Goal: Task Accomplishment & Management: Complete application form

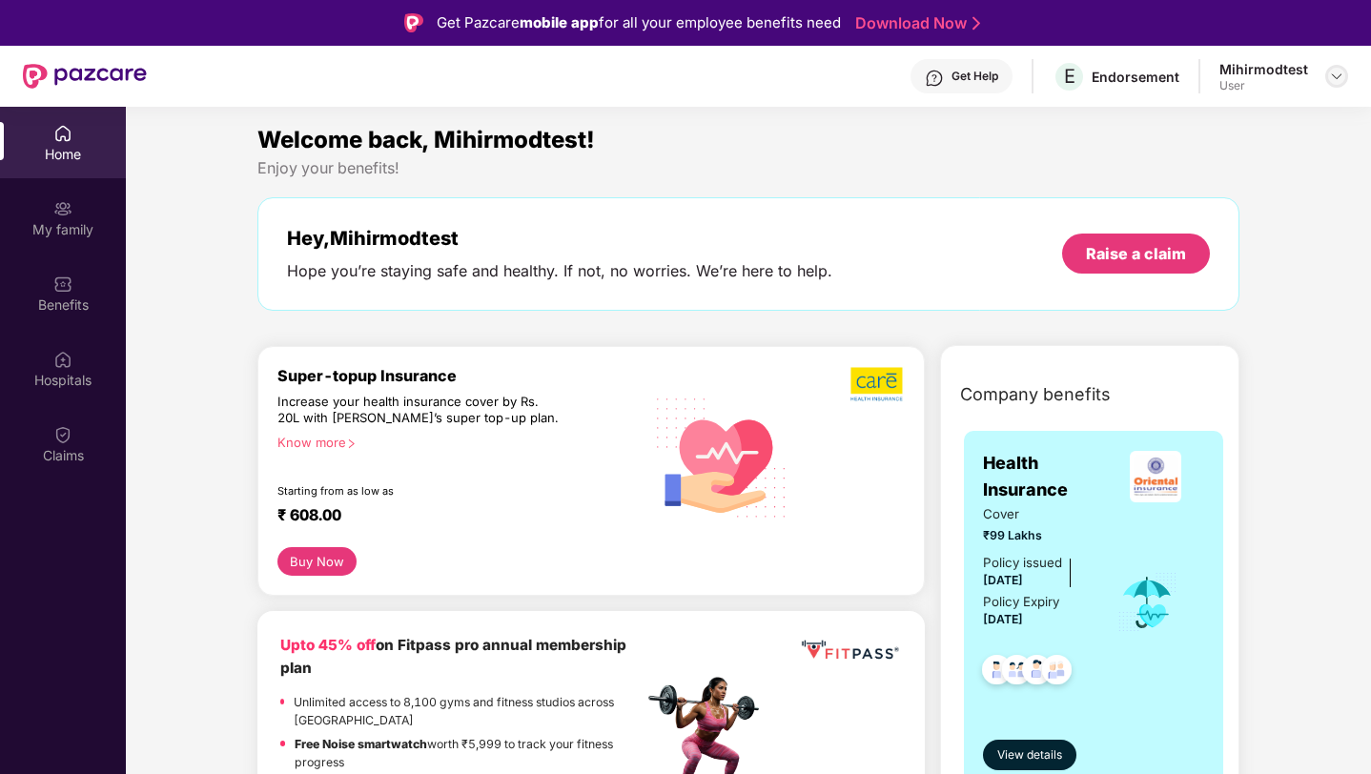
click at [1340, 76] on img at bounding box center [1336, 76] width 15 height 15
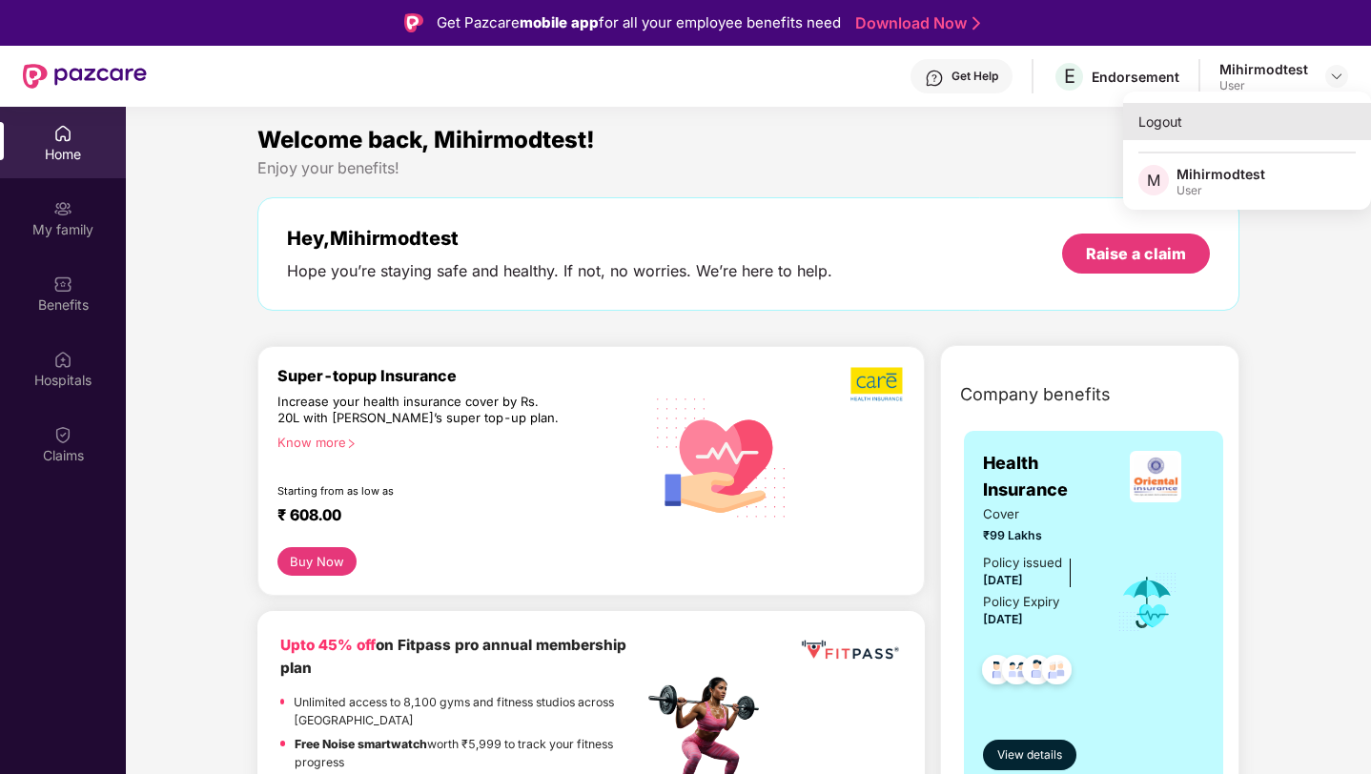
click at [1254, 122] on div "Logout" at bounding box center [1247, 121] width 248 height 37
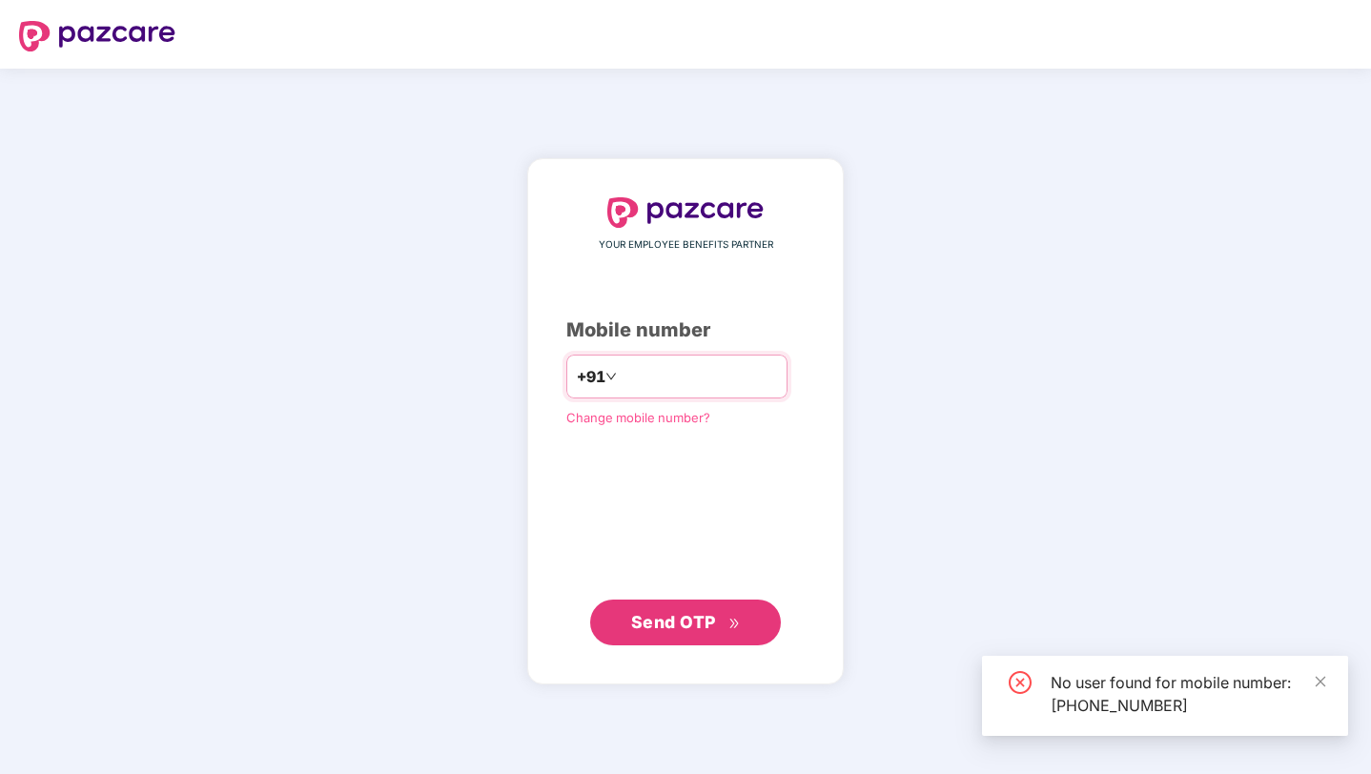
type input "*"
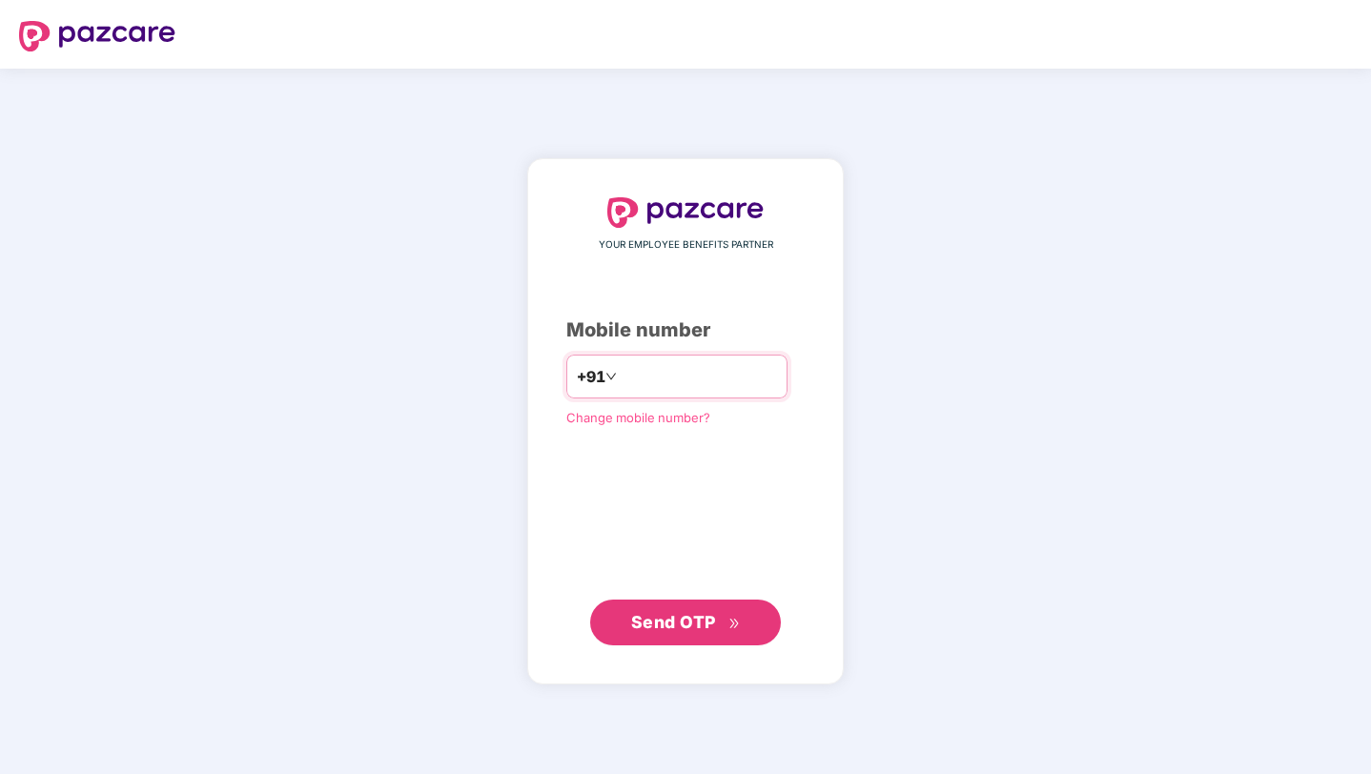
type input "**********"
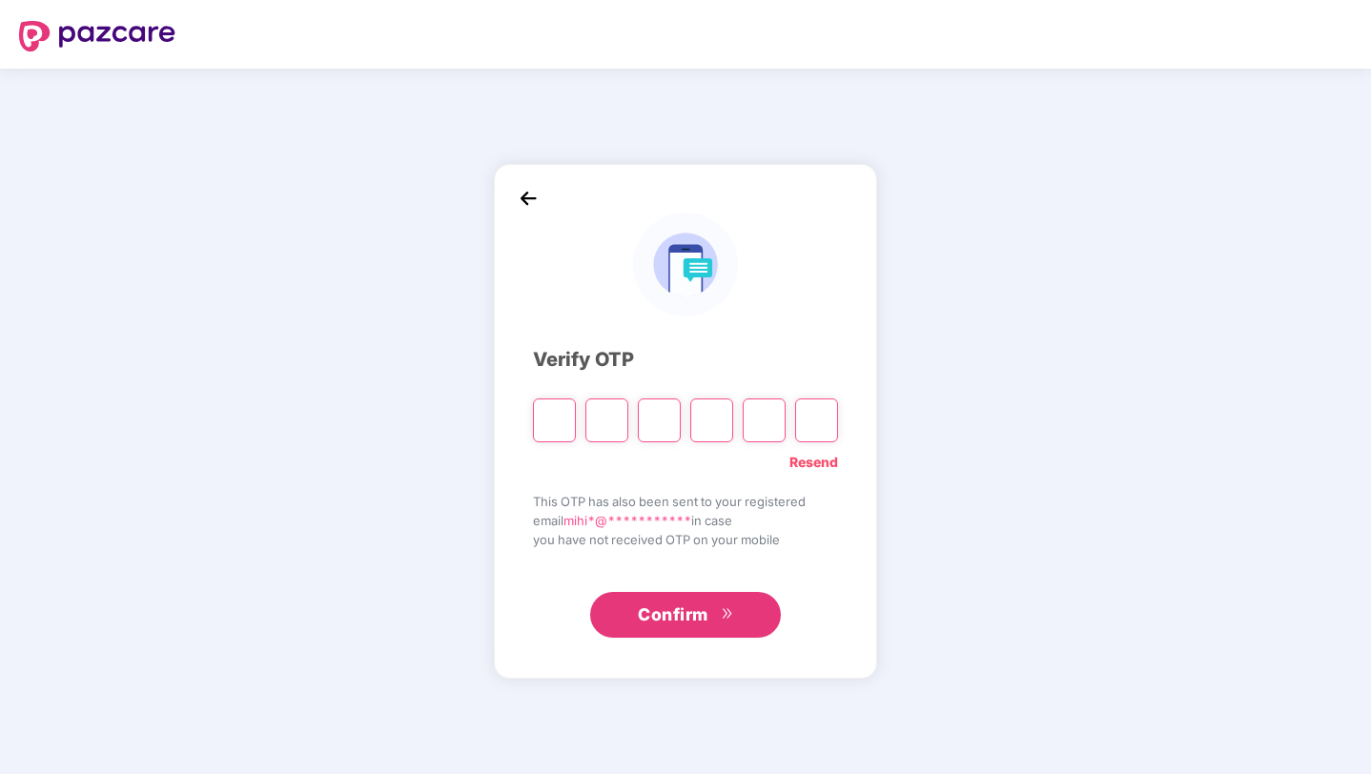
type input "*"
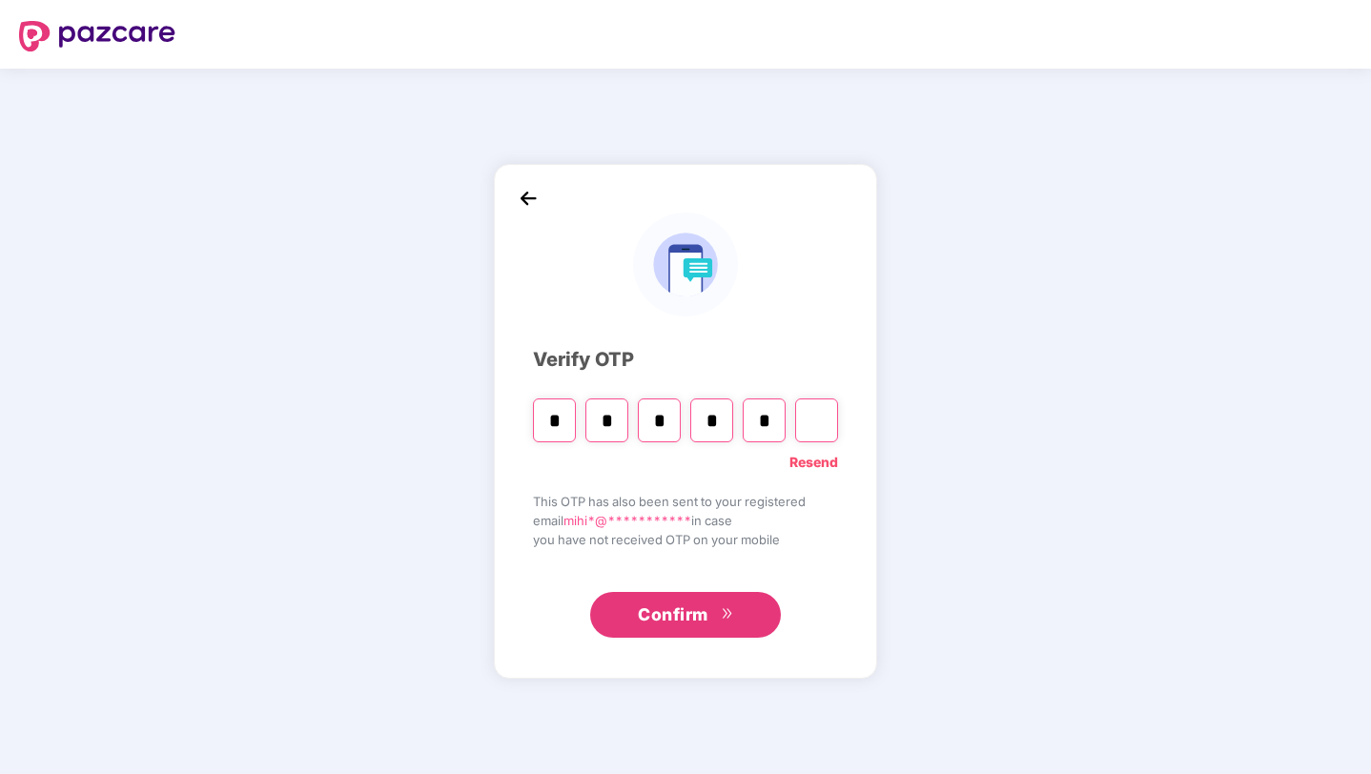
type input "*"
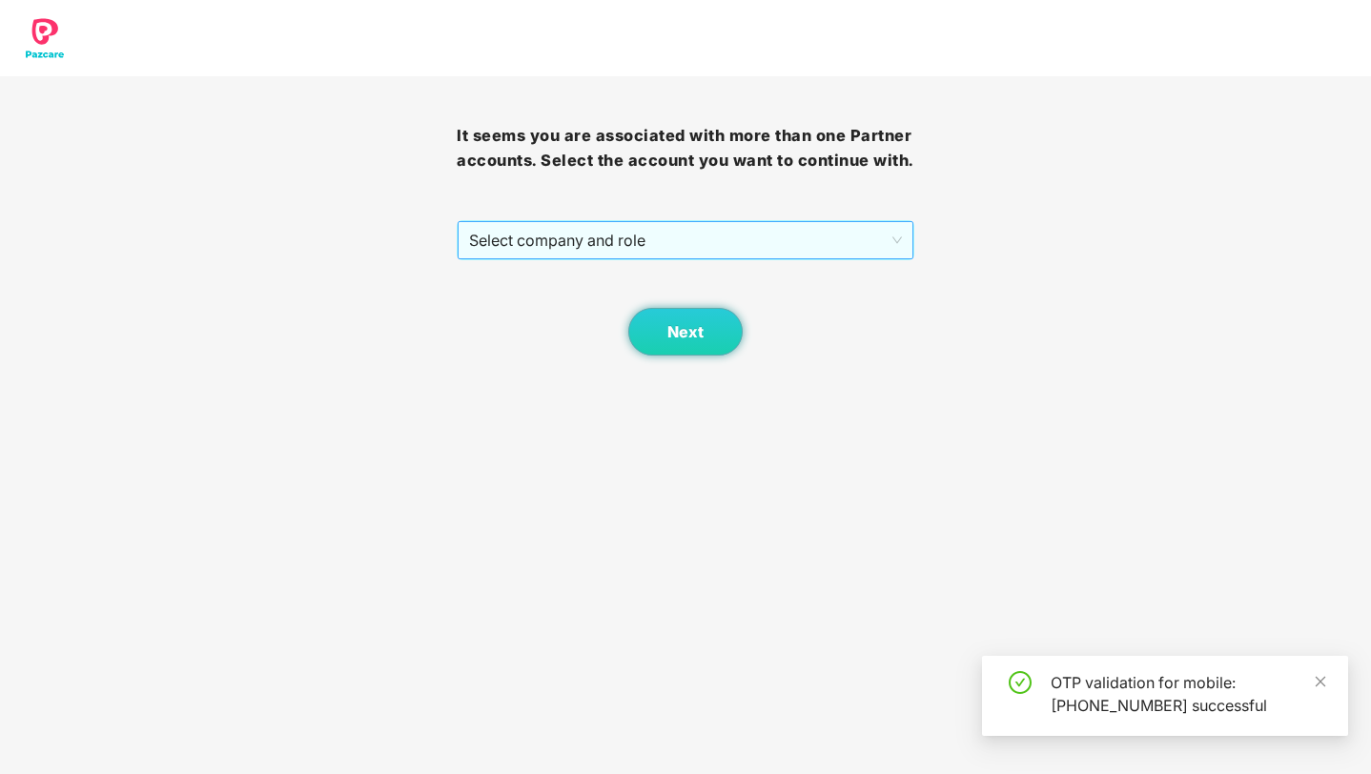
click at [533, 258] on span "Select company and role" at bounding box center [685, 240] width 432 height 36
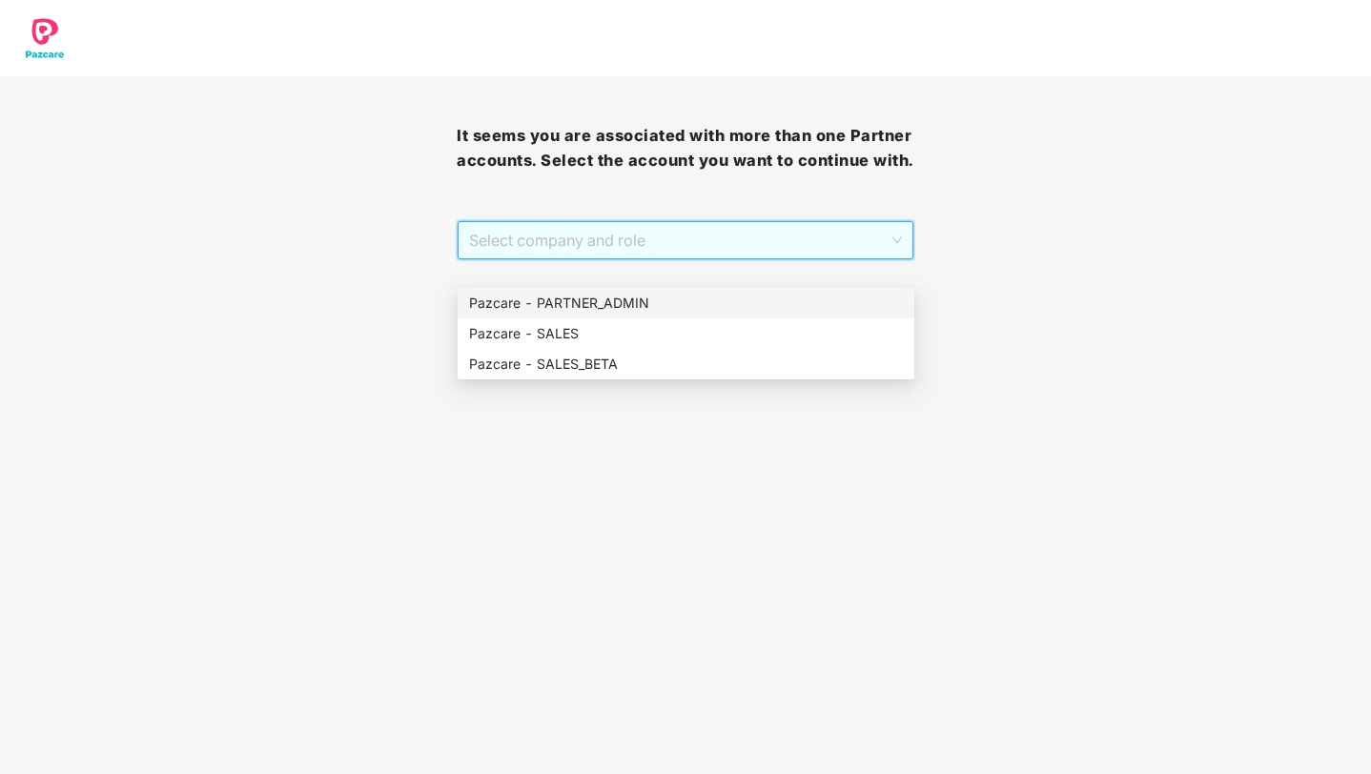
click at [537, 302] on div "Pazcare - PARTNER_ADMIN" at bounding box center [686, 303] width 434 height 21
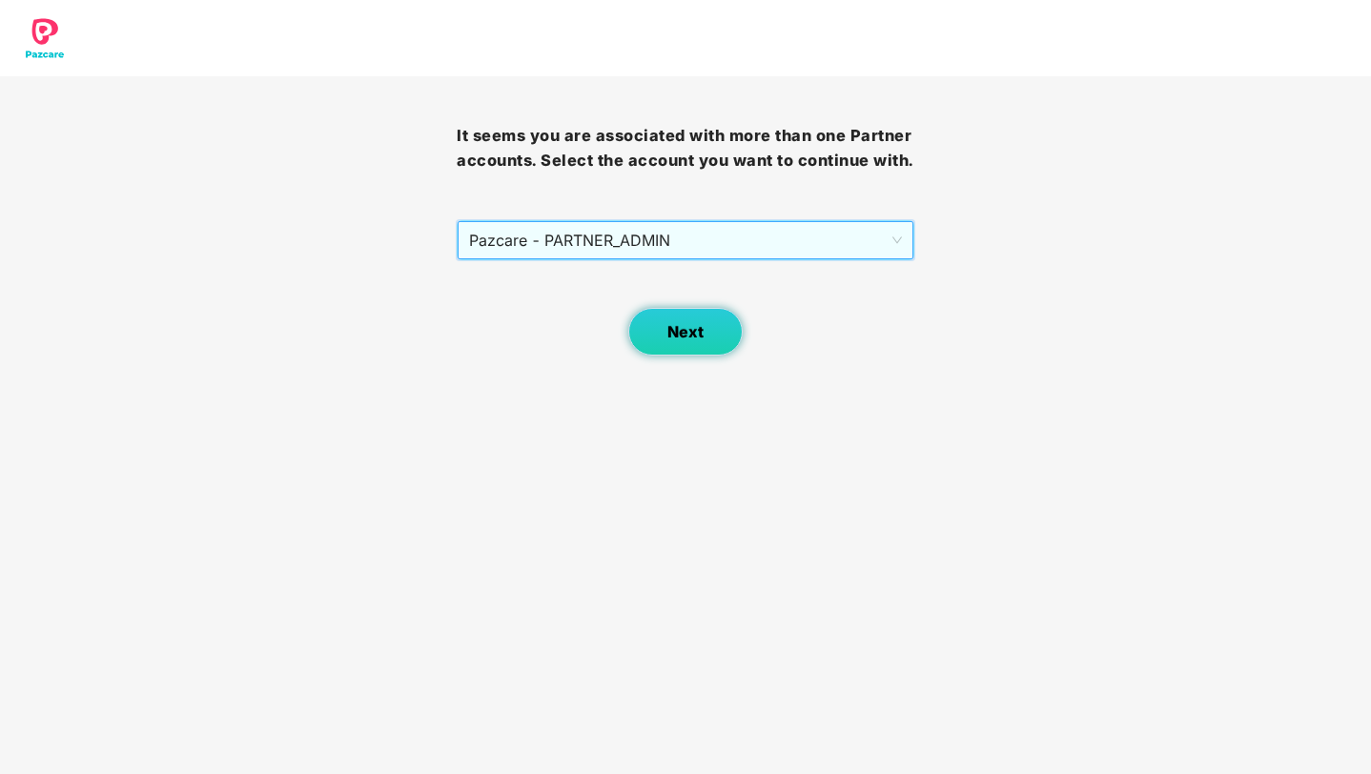
click at [663, 351] on button "Next" at bounding box center [685, 332] width 114 height 48
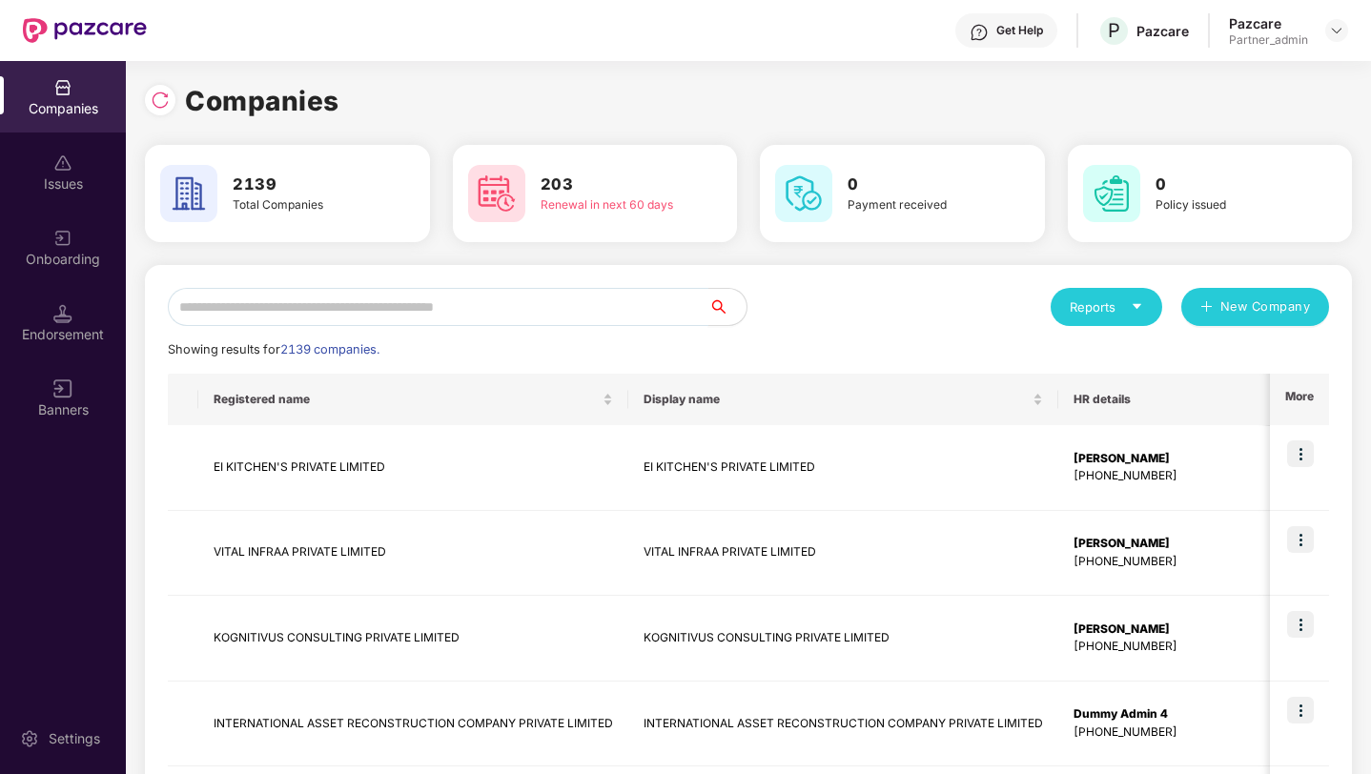
click at [510, 312] on input "text" at bounding box center [438, 307] width 540 height 38
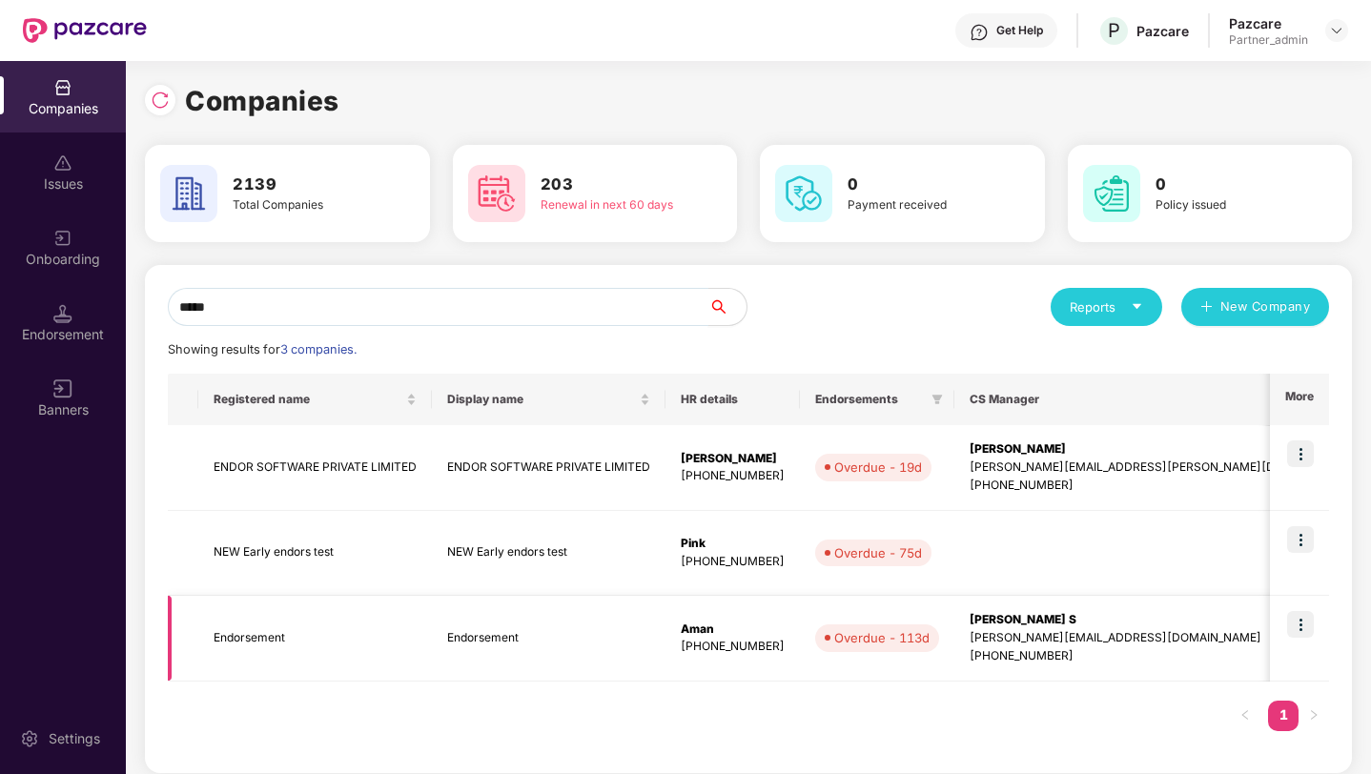
type input "*****"
click at [1300, 623] on img at bounding box center [1300, 624] width 27 height 27
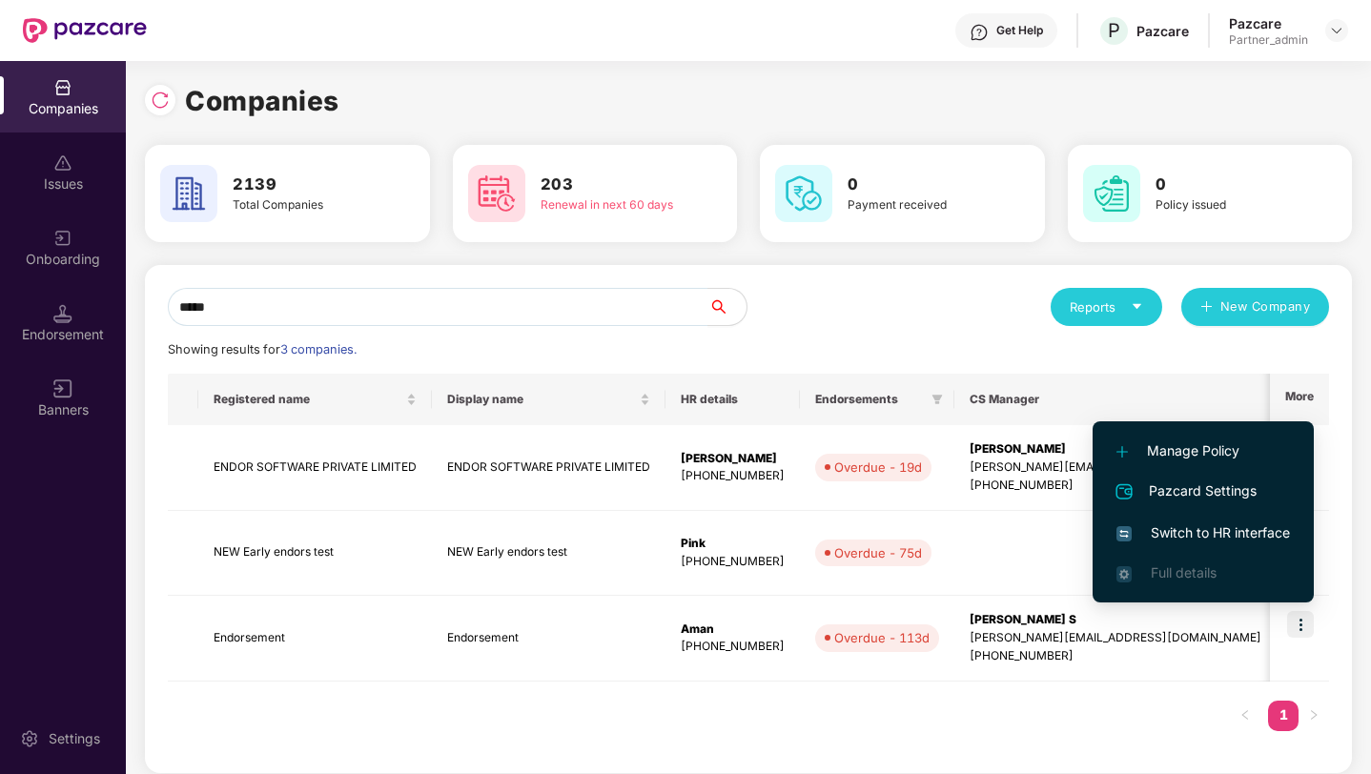
click at [1175, 537] on span "Switch to HR interface" at bounding box center [1202, 532] width 173 height 21
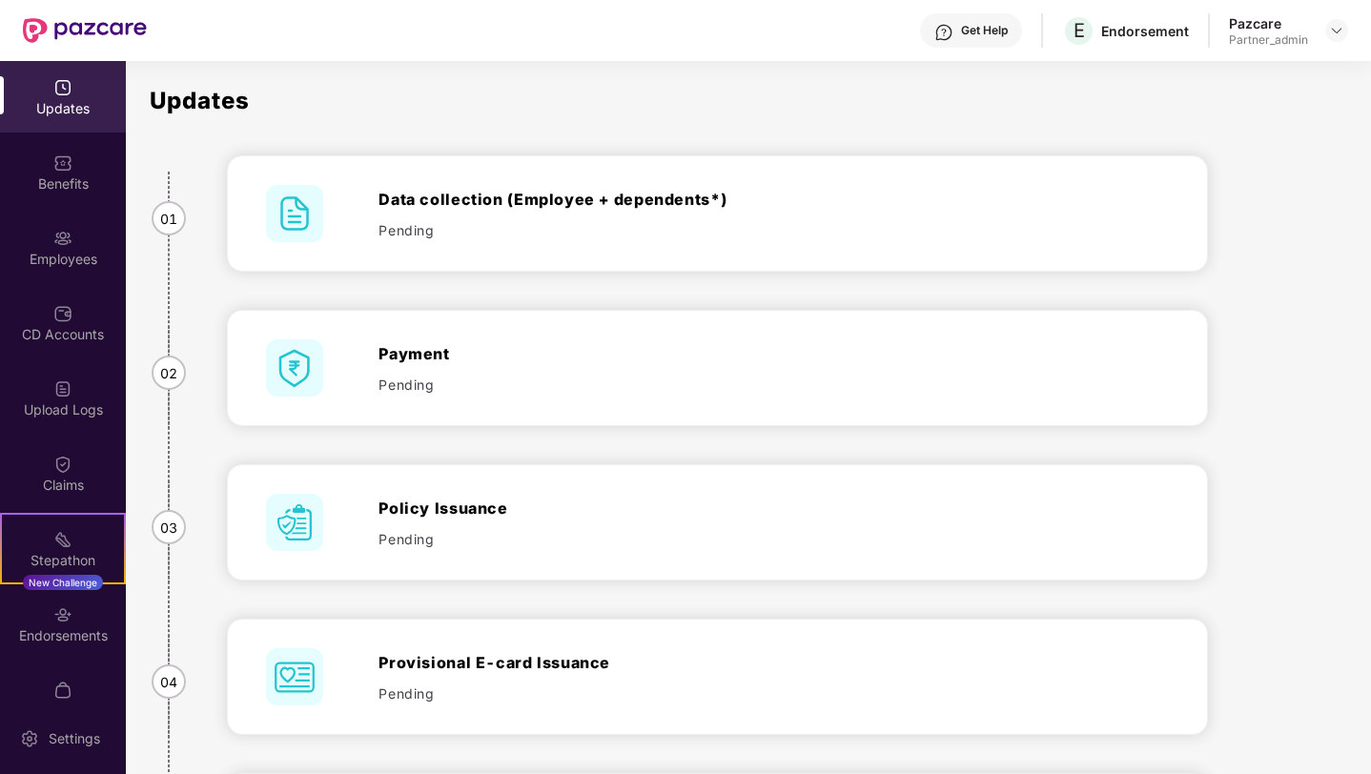
click at [62, 251] on div "Employees" at bounding box center [63, 259] width 126 height 19
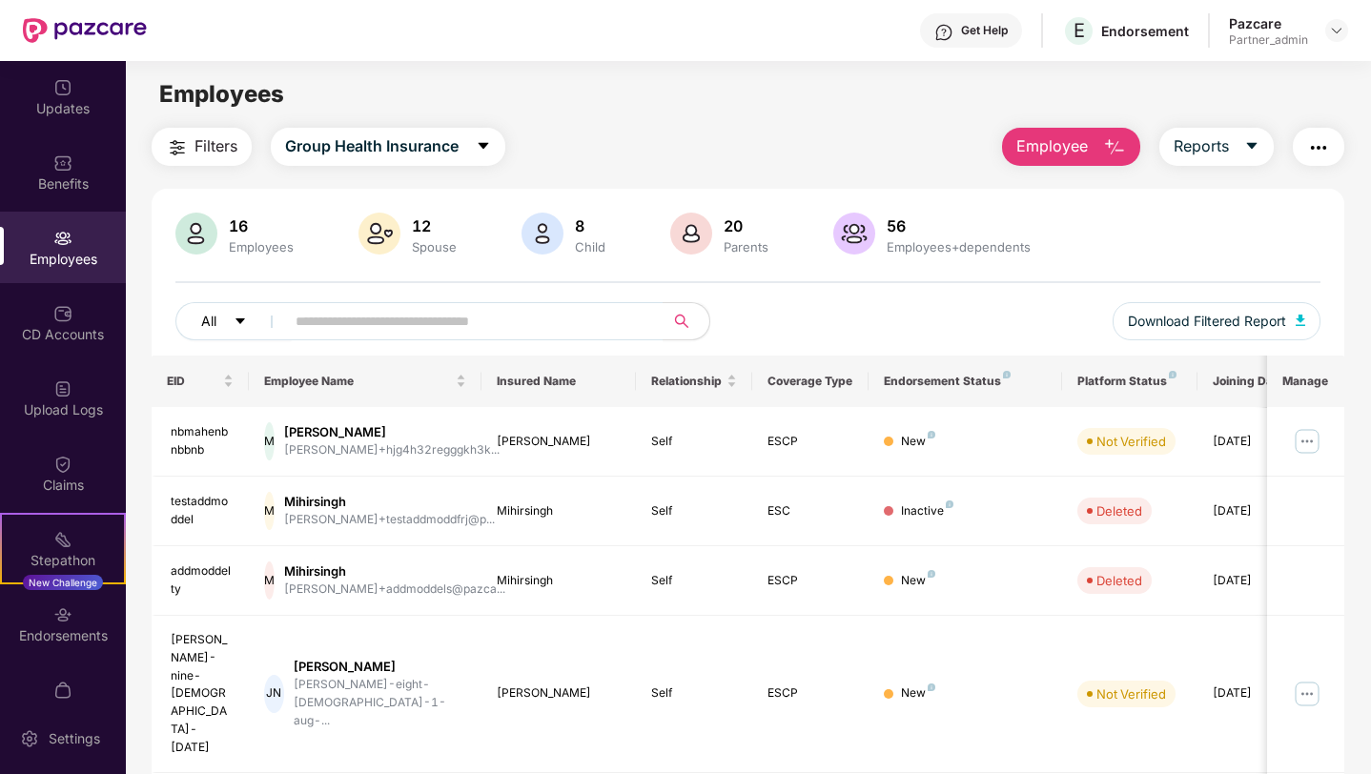
click at [245, 320] on icon "caret-down" at bounding box center [240, 321] width 13 height 13
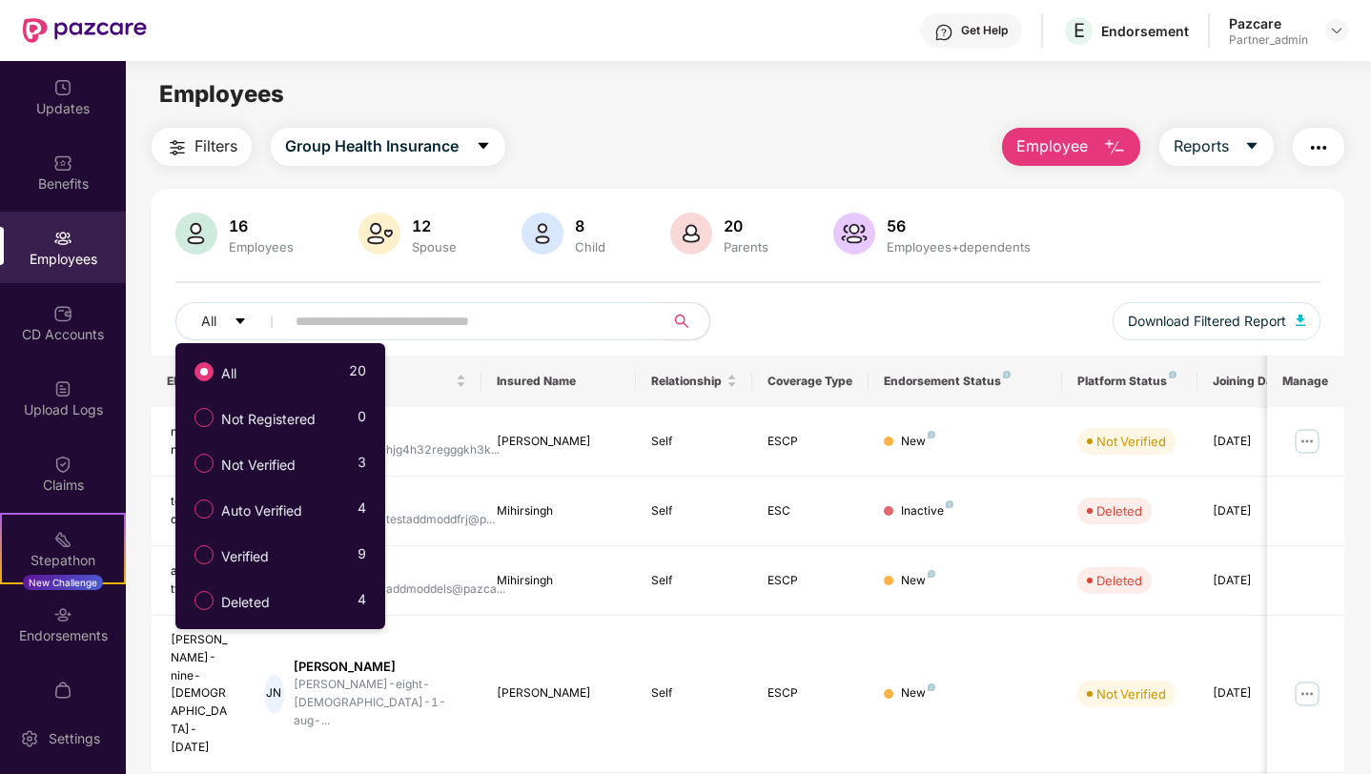
click at [207, 153] on span "Filters" at bounding box center [215, 146] width 43 height 24
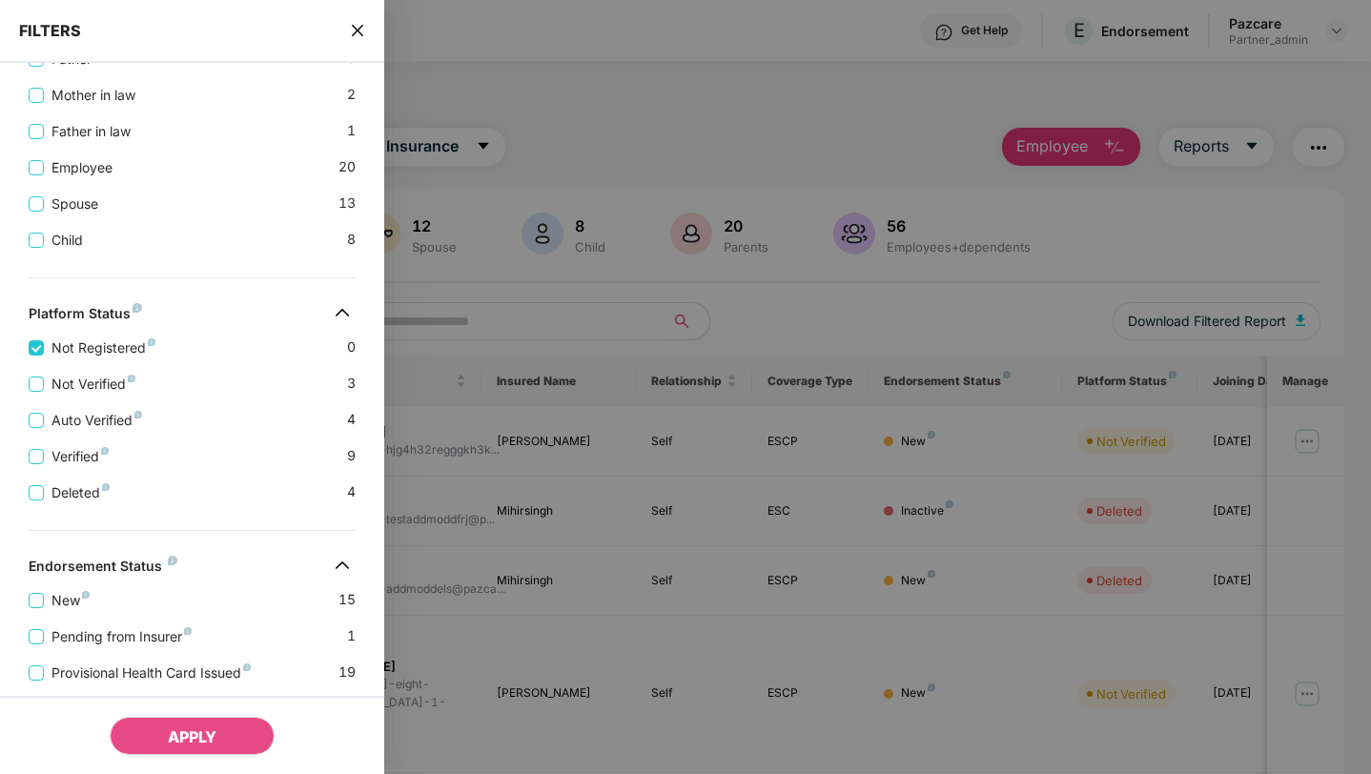
scroll to position [760, 0]
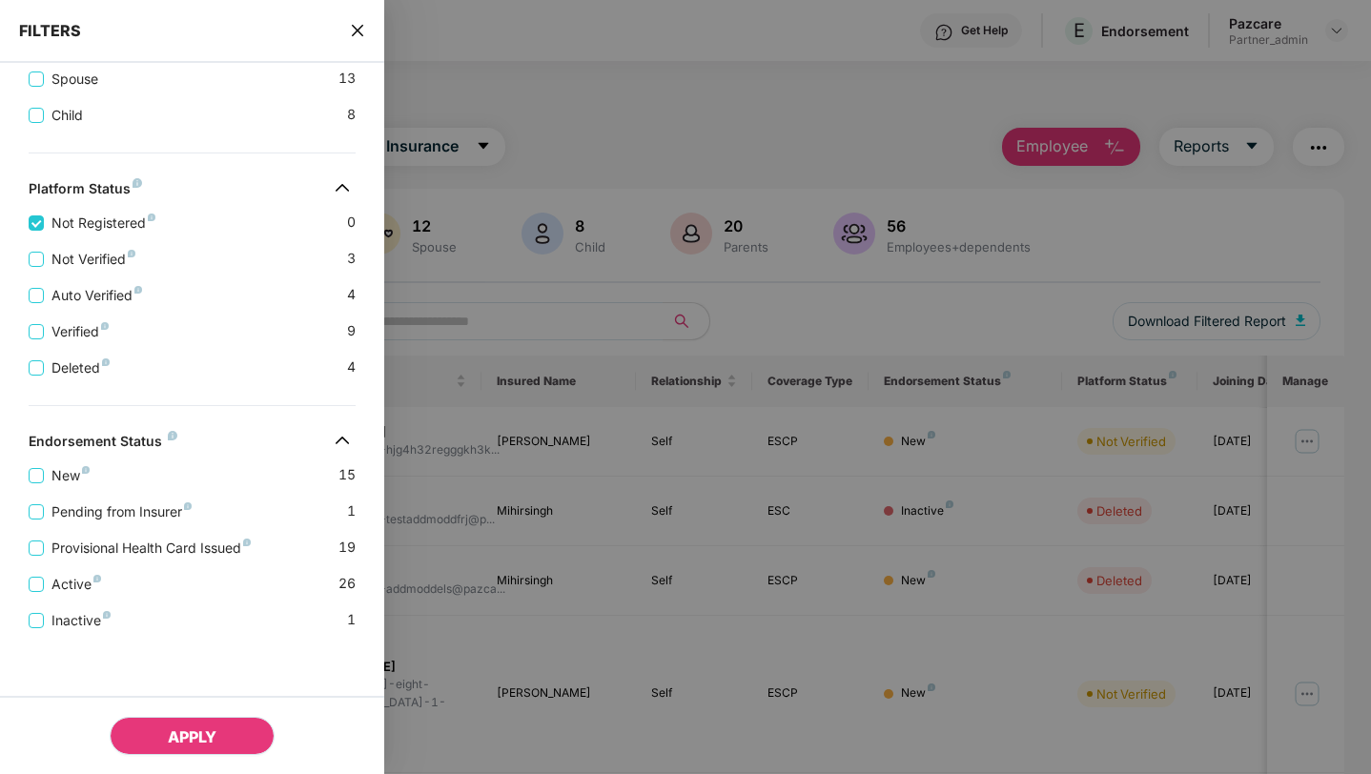
click at [197, 735] on span "APPLY" at bounding box center [192, 736] width 49 height 19
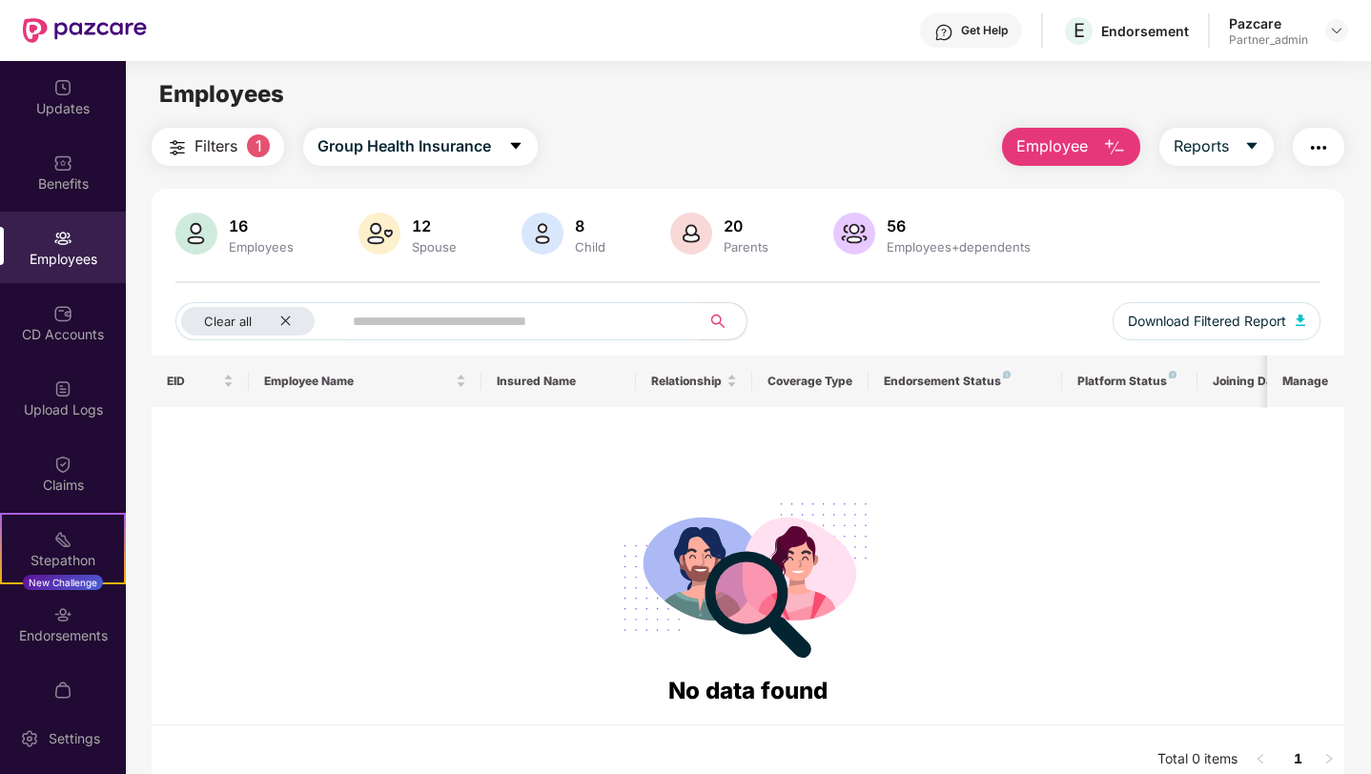
click at [1026, 148] on span "Employee" at bounding box center [1051, 146] width 71 height 24
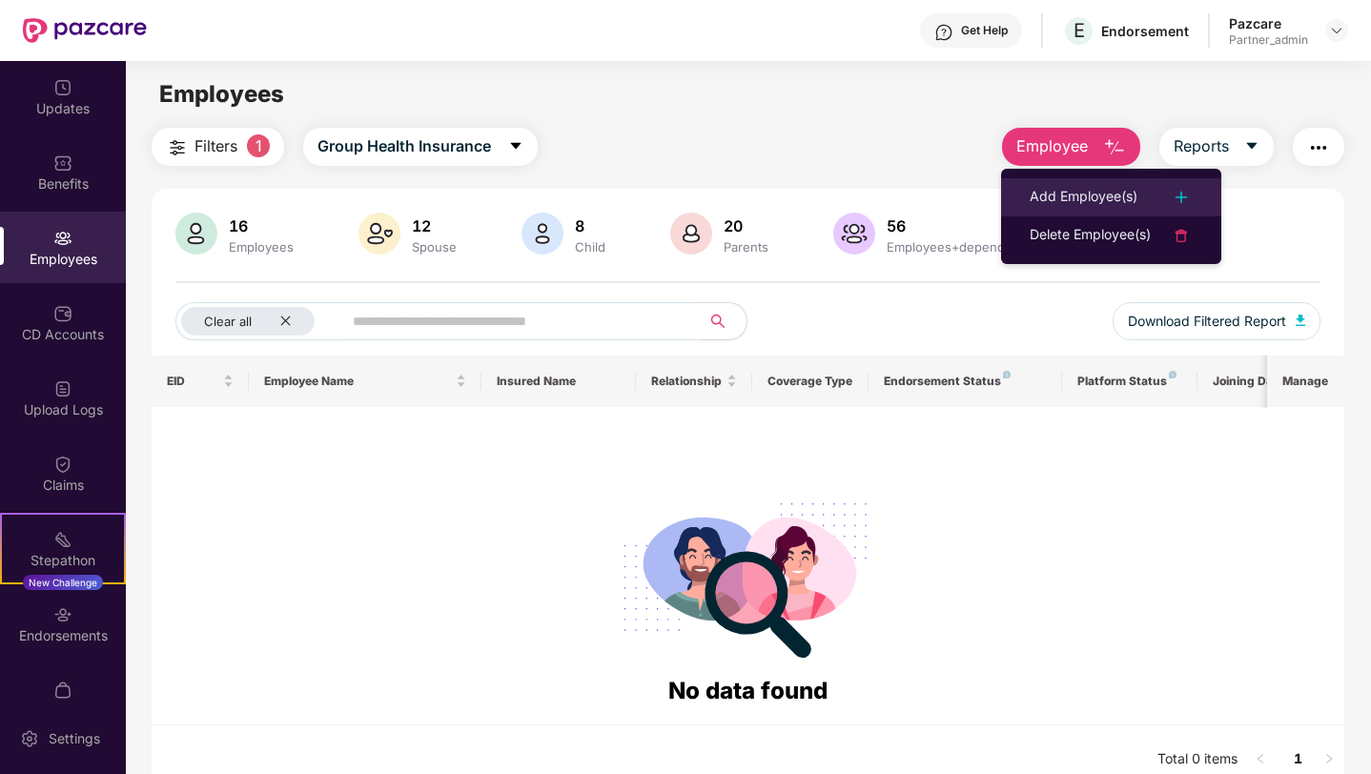
click at [1040, 197] on div "Add Employee(s)" at bounding box center [1083, 197] width 108 height 23
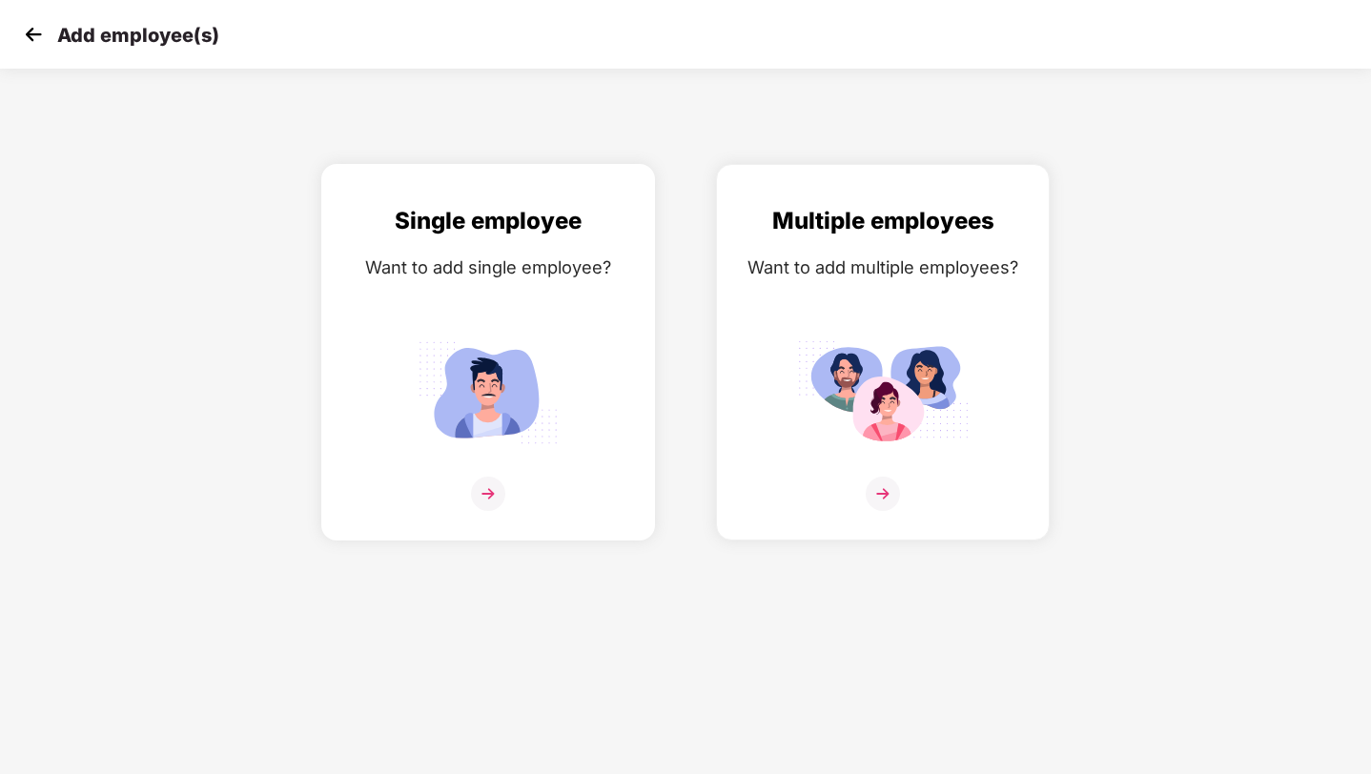
click at [572, 368] on img at bounding box center [488, 392] width 172 height 119
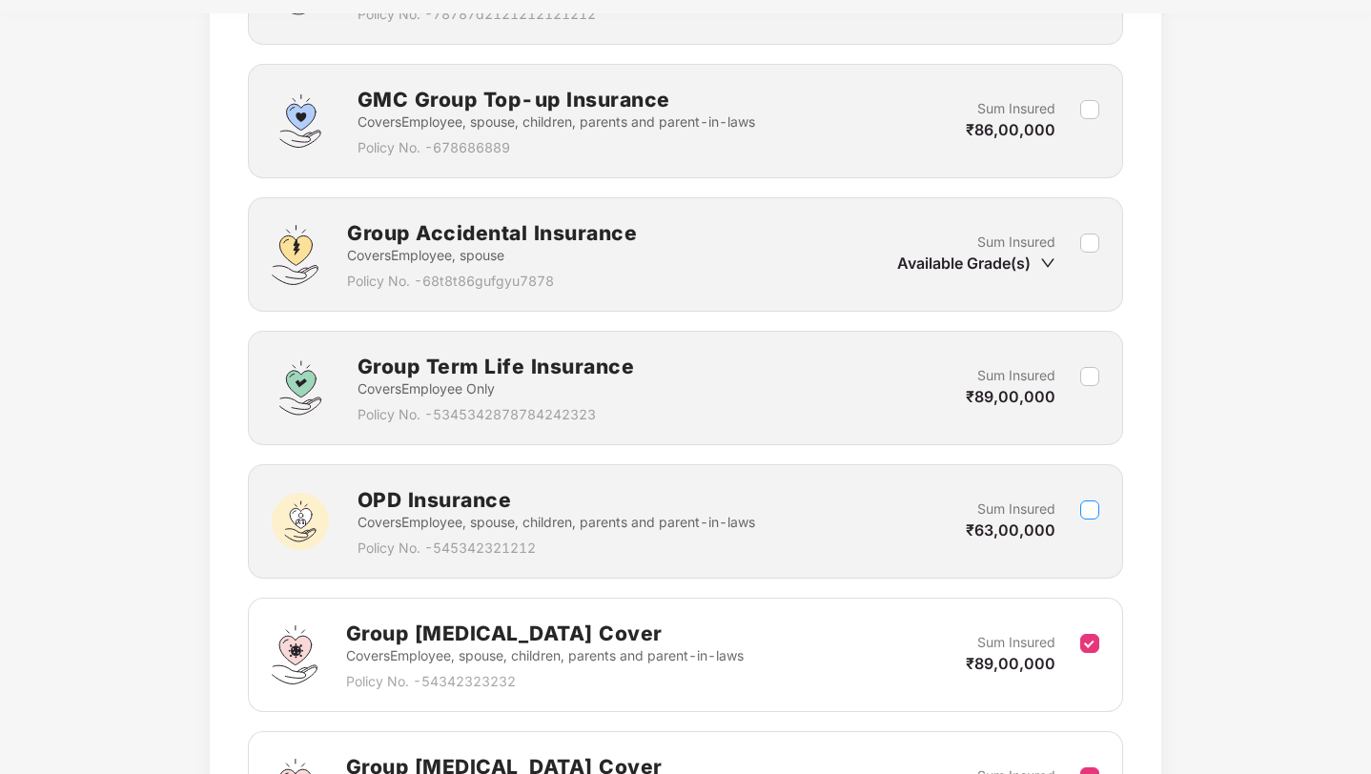
scroll to position [997, 0]
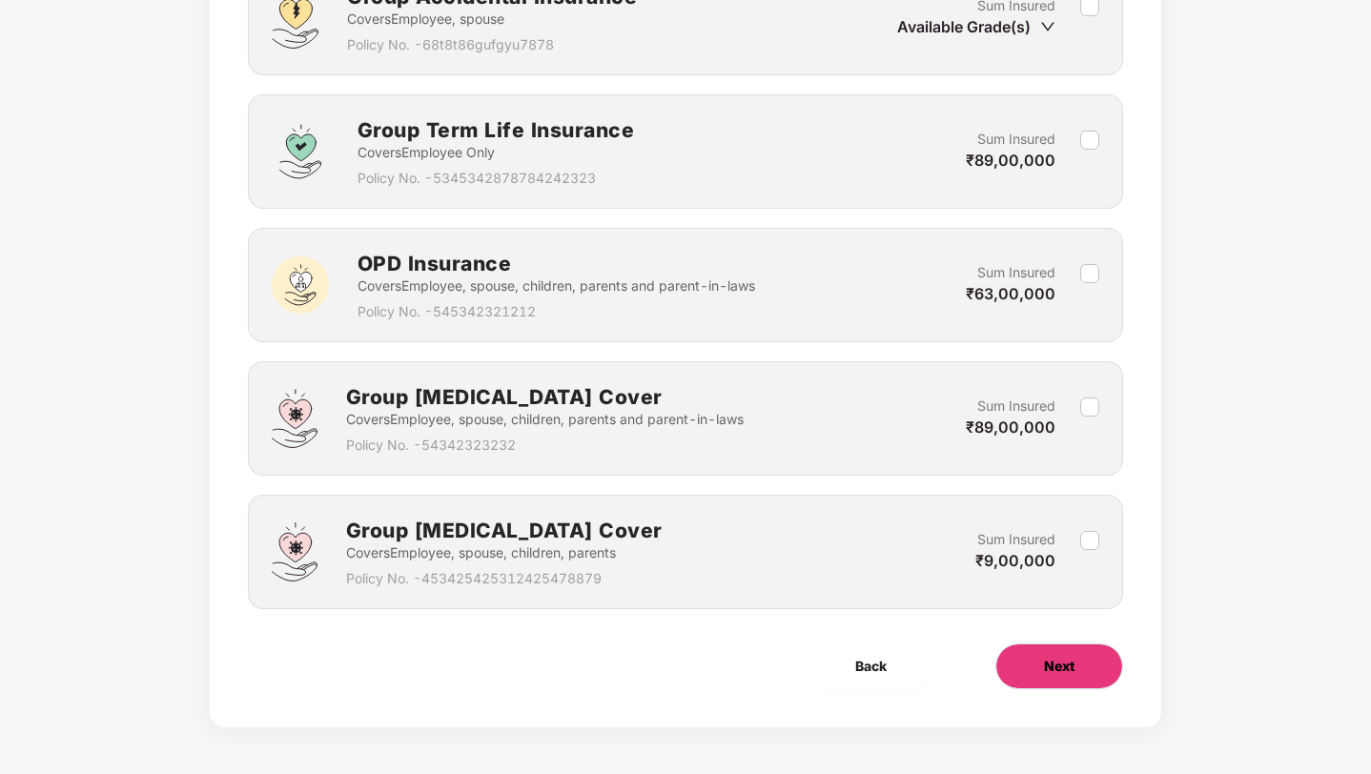
click at [1036, 672] on button "Next" at bounding box center [1059, 666] width 128 height 46
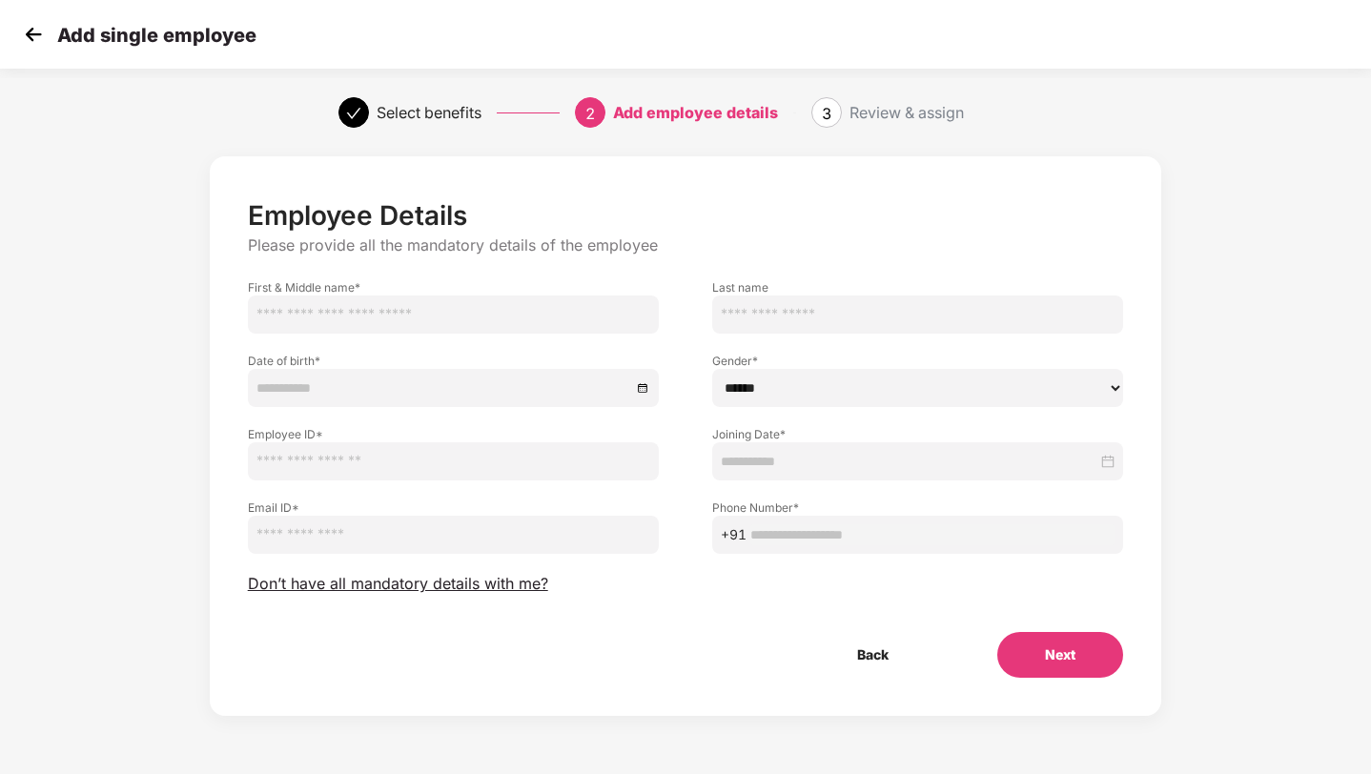
scroll to position [0, 0]
click at [410, 582] on span "Don’t have all mandatory details with me?" at bounding box center [398, 584] width 300 height 20
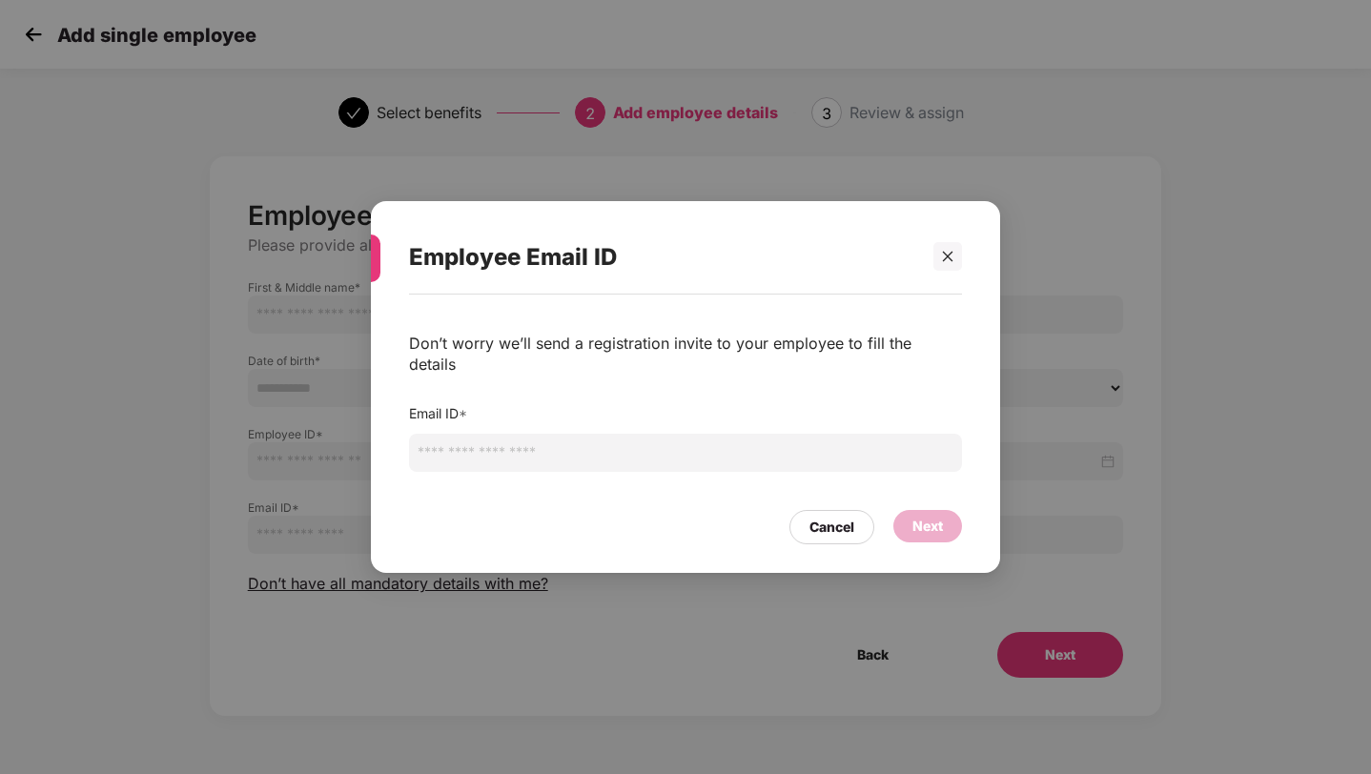
click at [450, 436] on input "email" at bounding box center [685, 453] width 553 height 38
click at [502, 443] on input "**********" at bounding box center [685, 453] width 553 height 38
type input "**********"
click at [914, 516] on div "Next" at bounding box center [927, 526] width 30 height 21
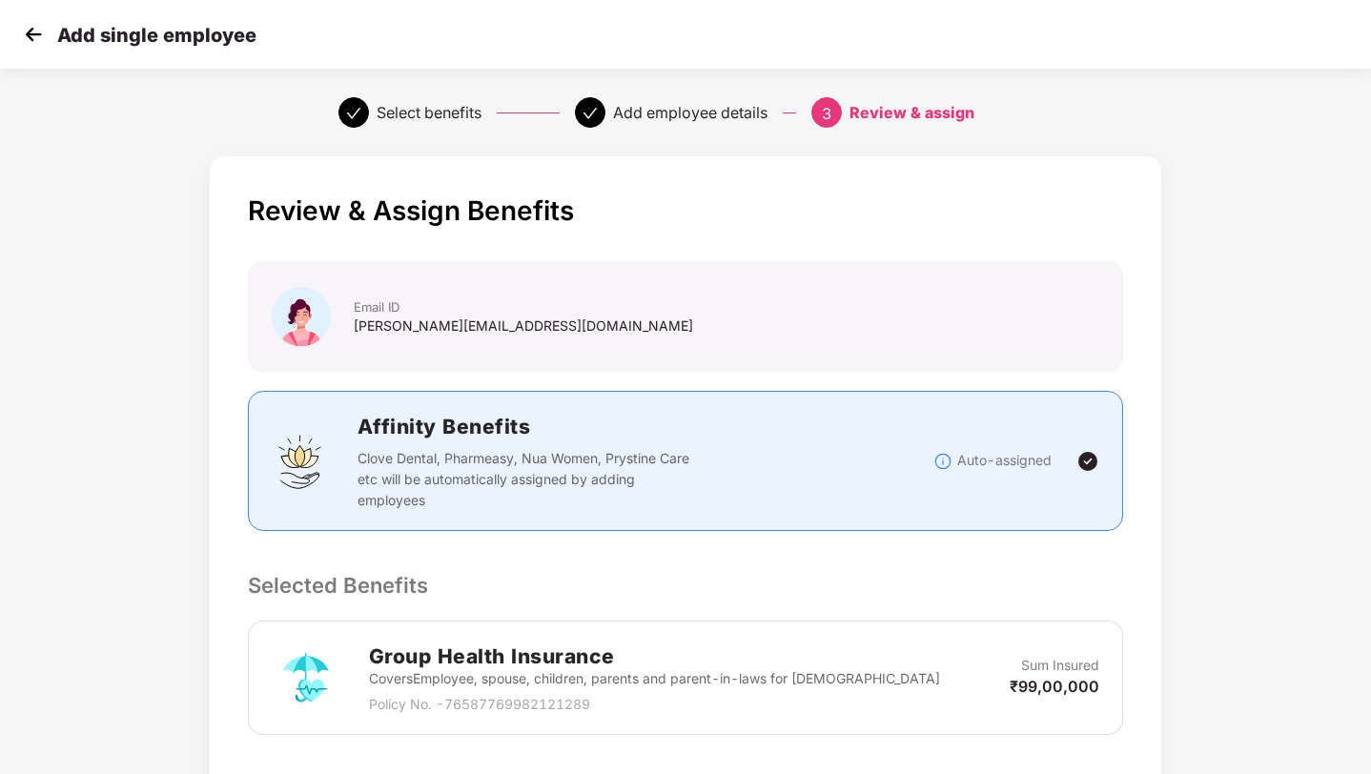
scroll to position [311, 0]
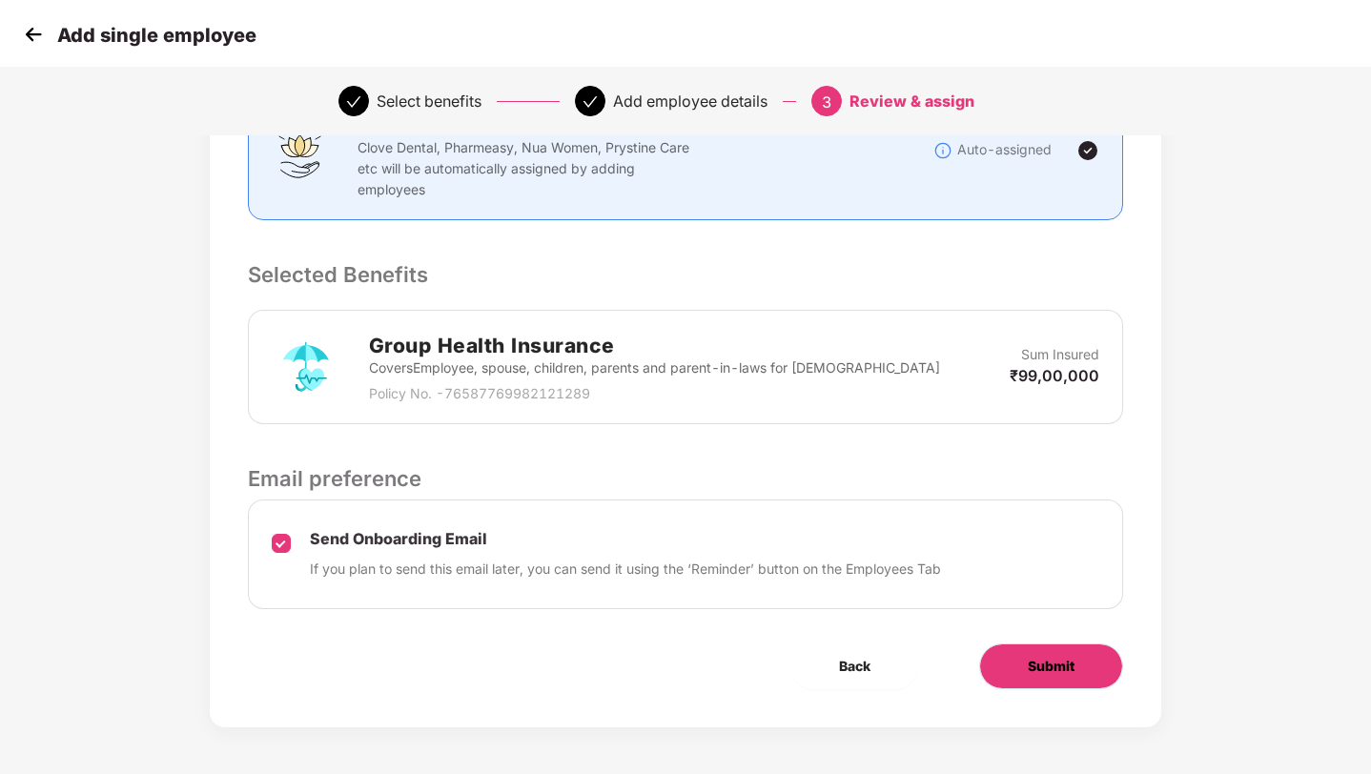
click at [1067, 667] on span "Submit" at bounding box center [1050, 666] width 47 height 21
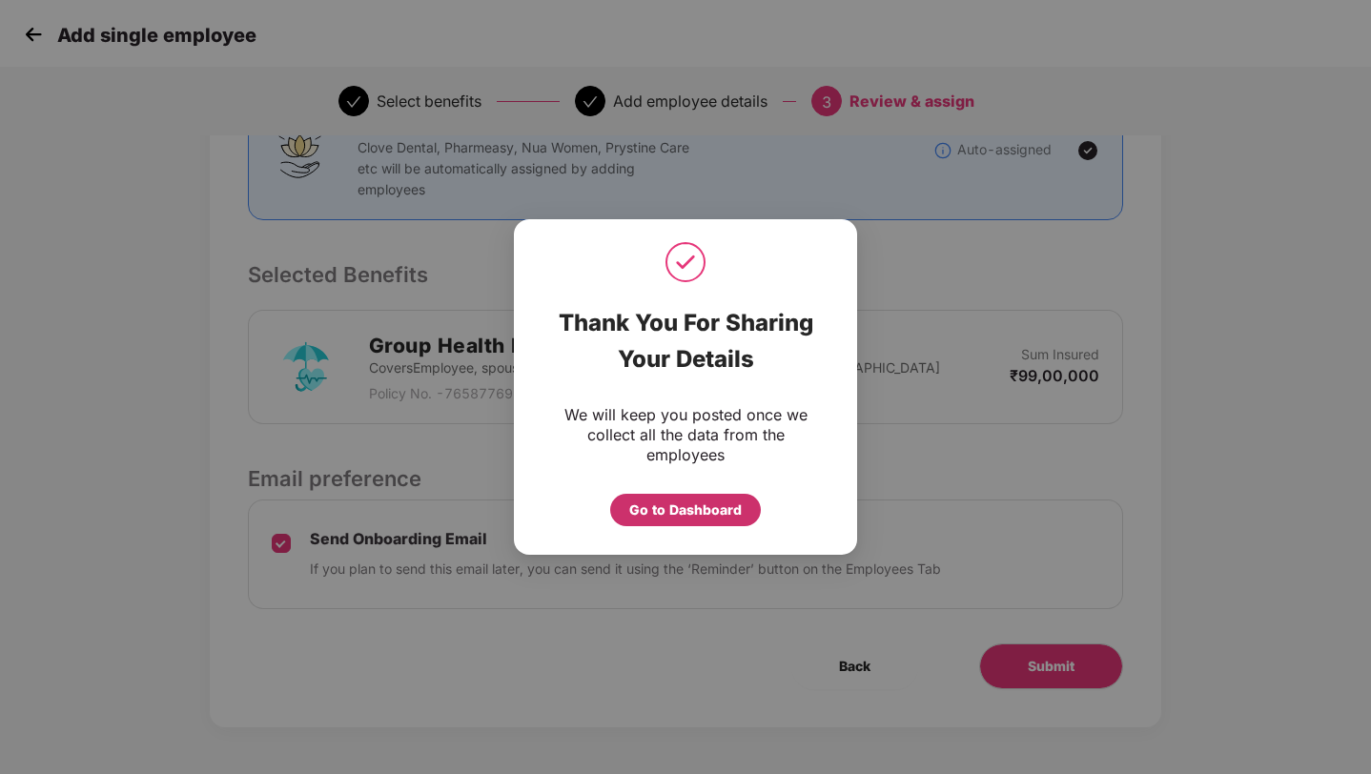
click at [664, 508] on div "Go to Dashboard" at bounding box center [685, 509] width 112 height 21
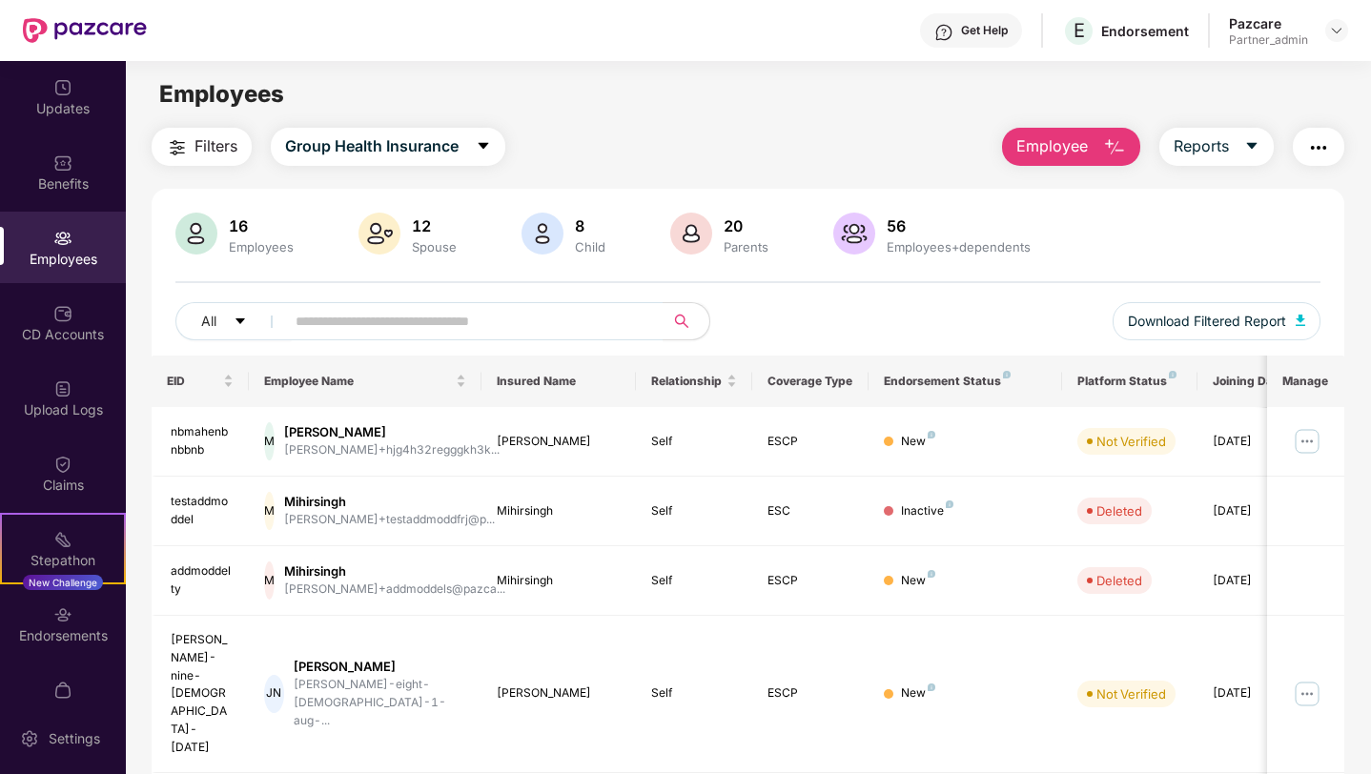
click at [200, 136] on span "Filters" at bounding box center [215, 146] width 43 height 24
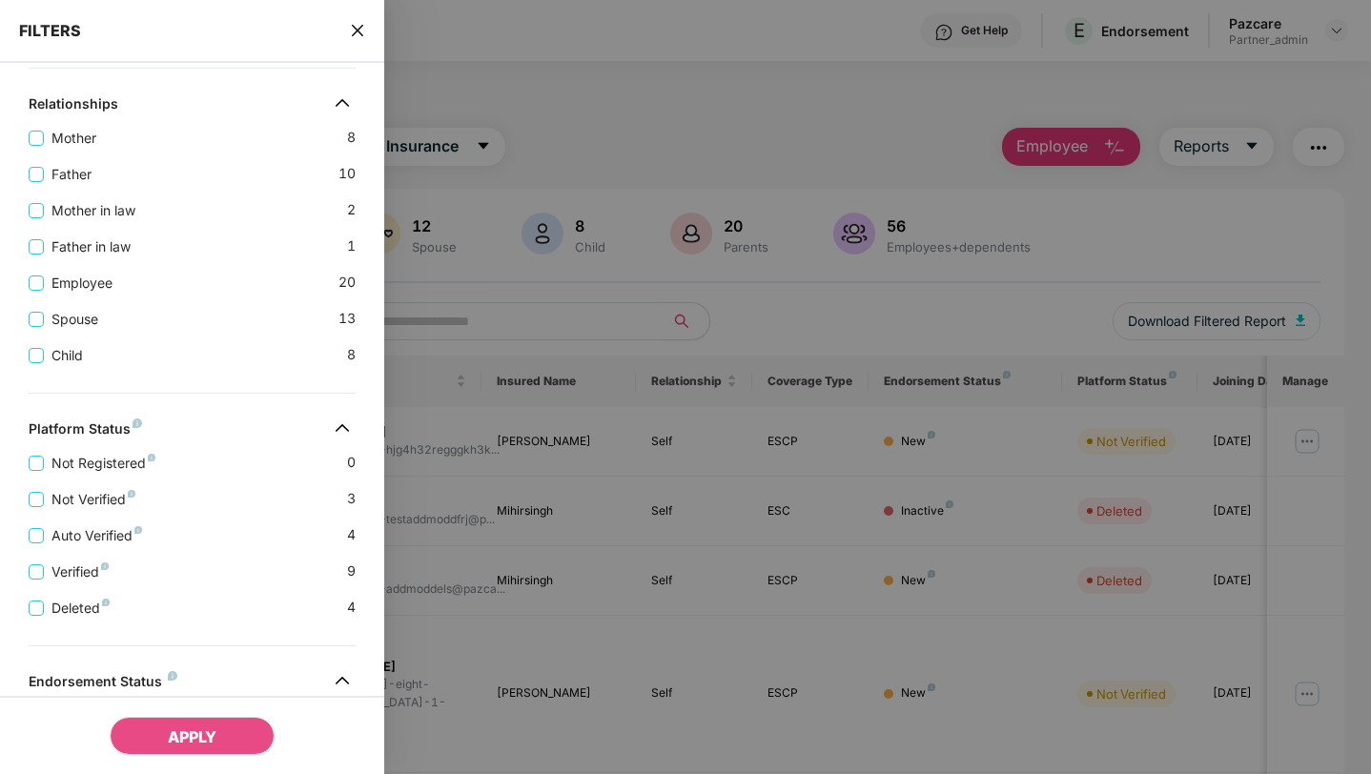
scroll to position [721, 0]
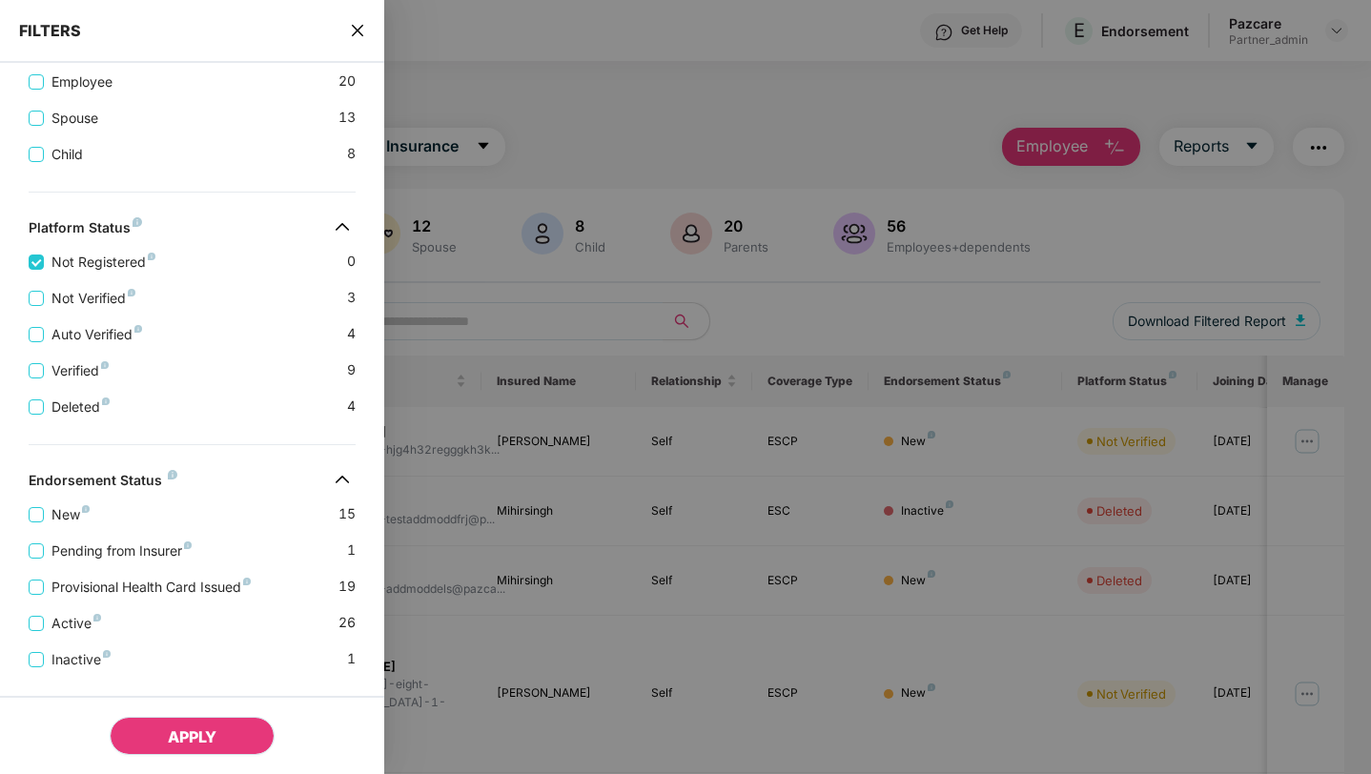
click at [197, 732] on span "APPLY" at bounding box center [192, 736] width 49 height 19
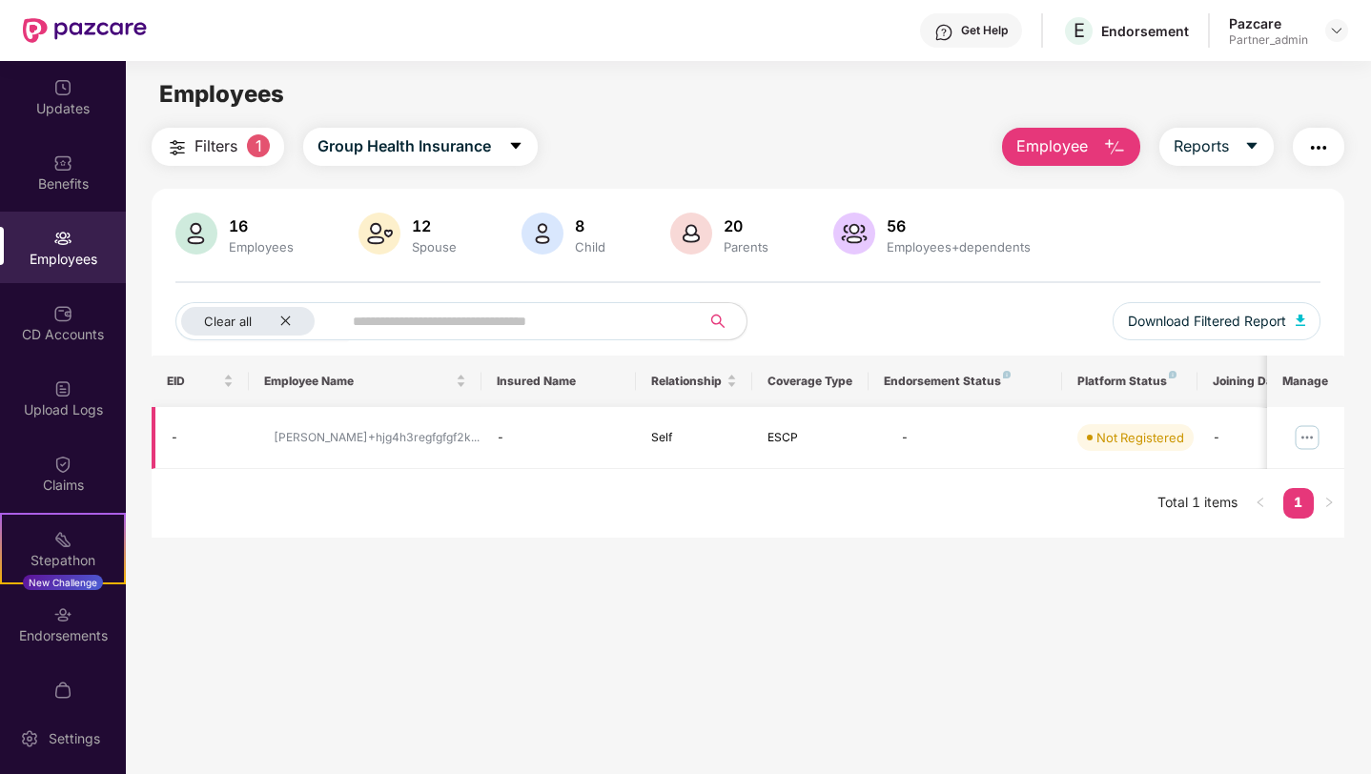
click at [1312, 436] on img at bounding box center [1306, 437] width 30 height 30
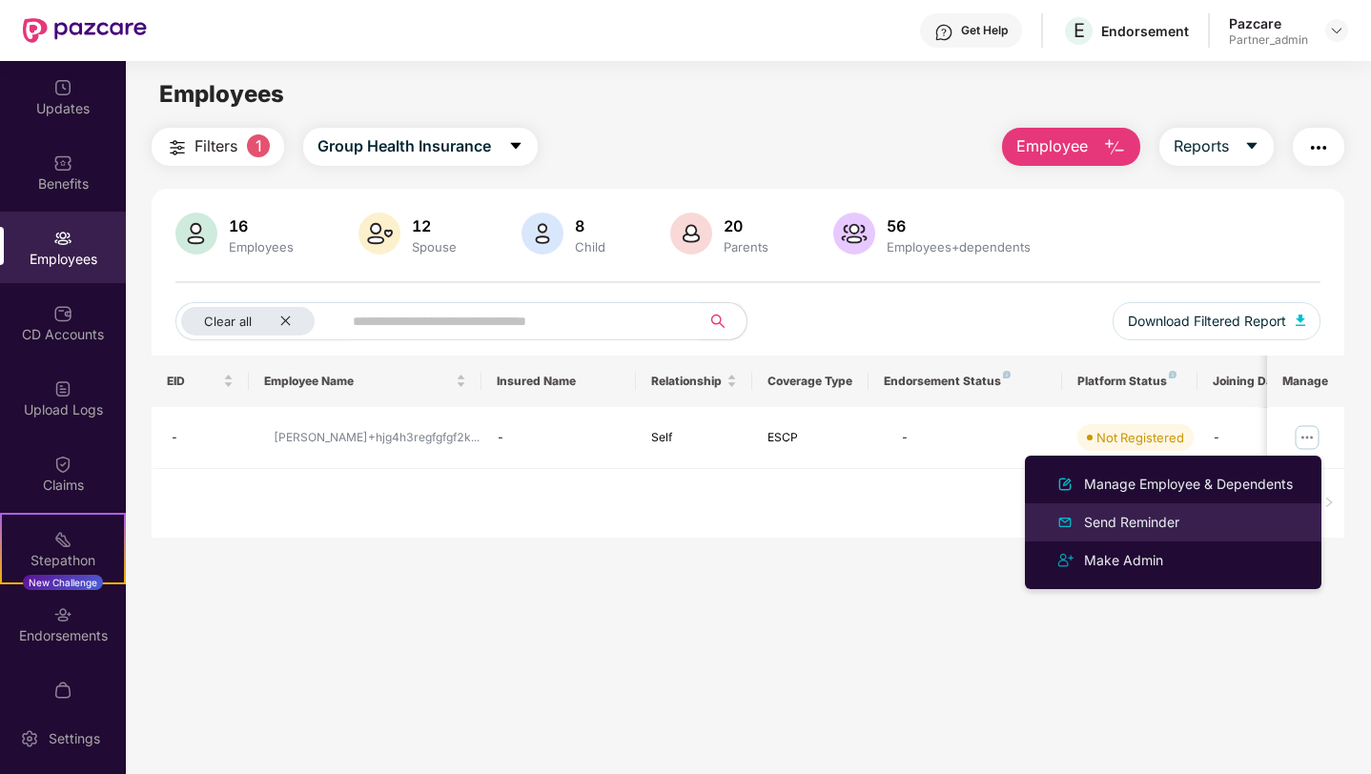
click at [1118, 525] on div "Send Reminder" at bounding box center [1131, 522] width 103 height 21
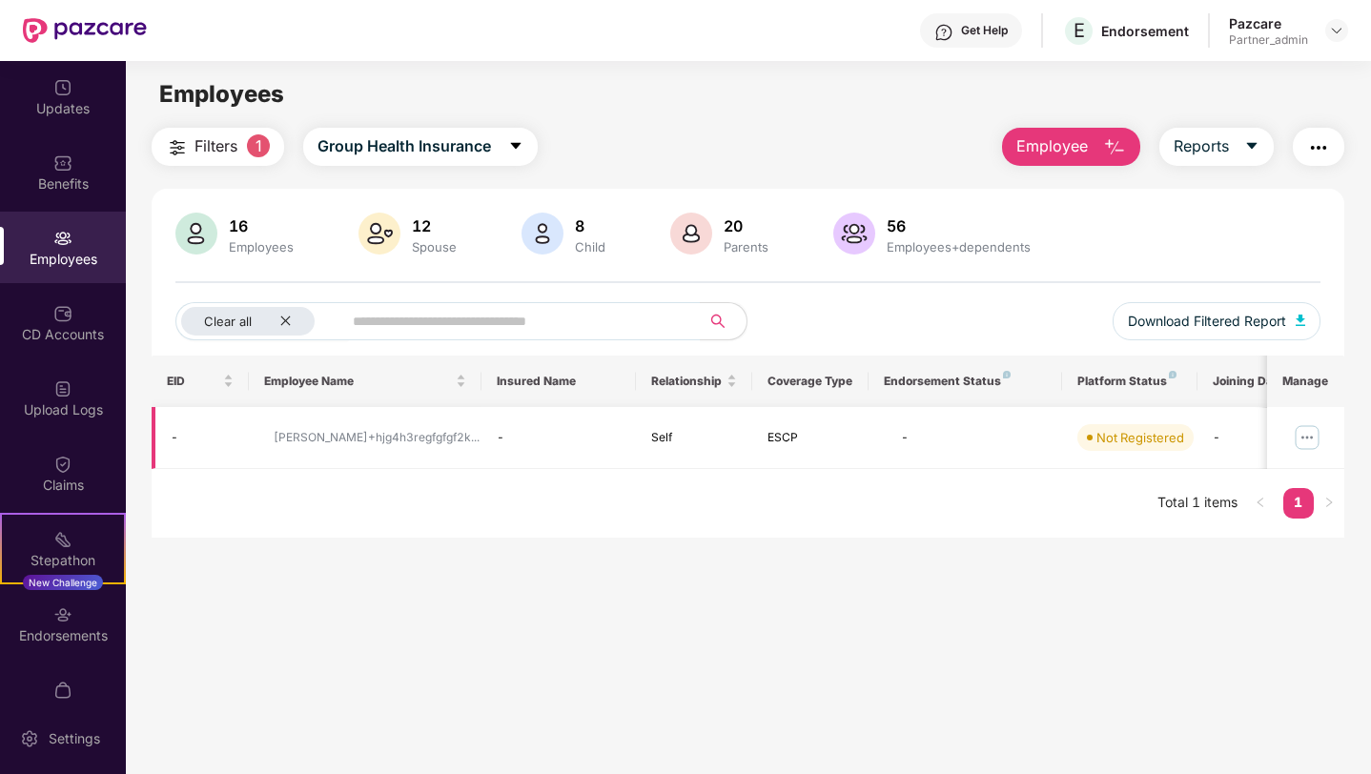
click at [1306, 434] on img at bounding box center [1306, 437] width 30 height 30
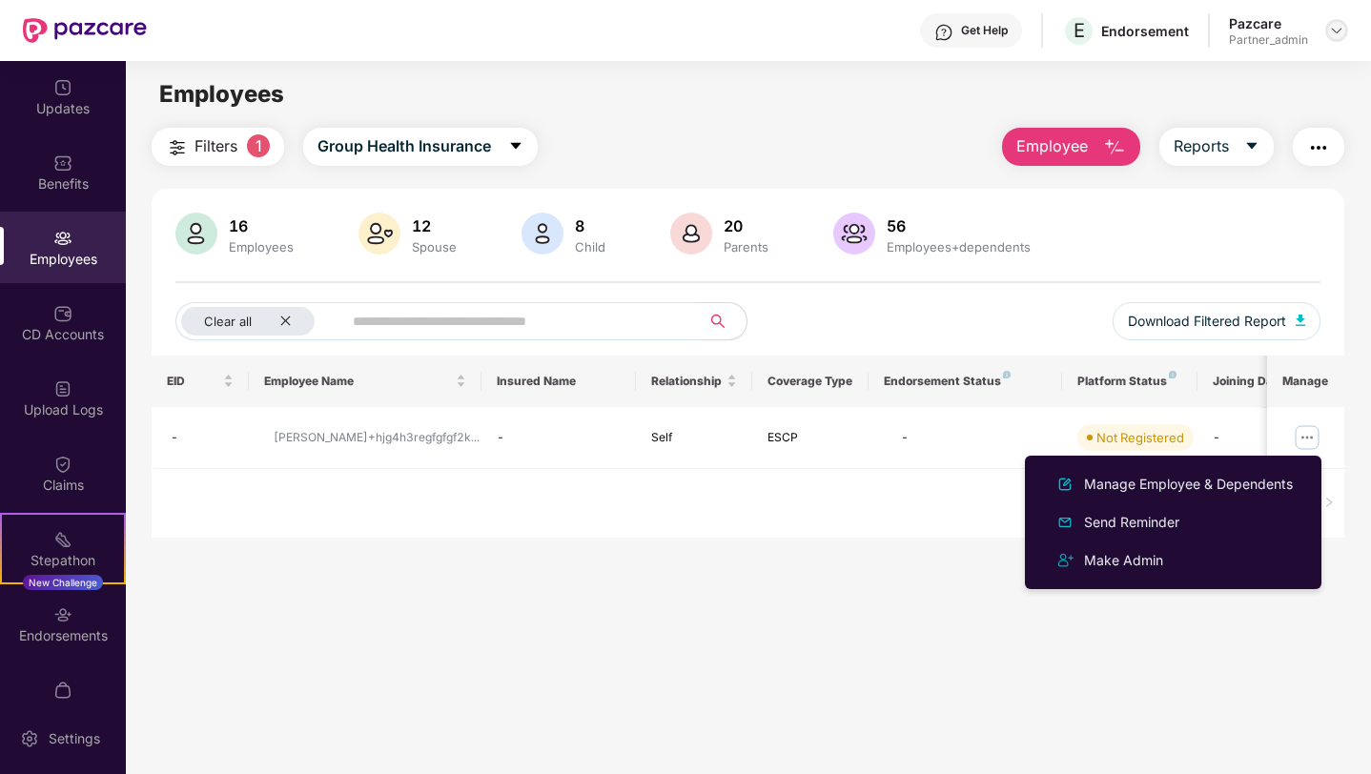
click at [1342, 26] on img at bounding box center [1336, 30] width 15 height 15
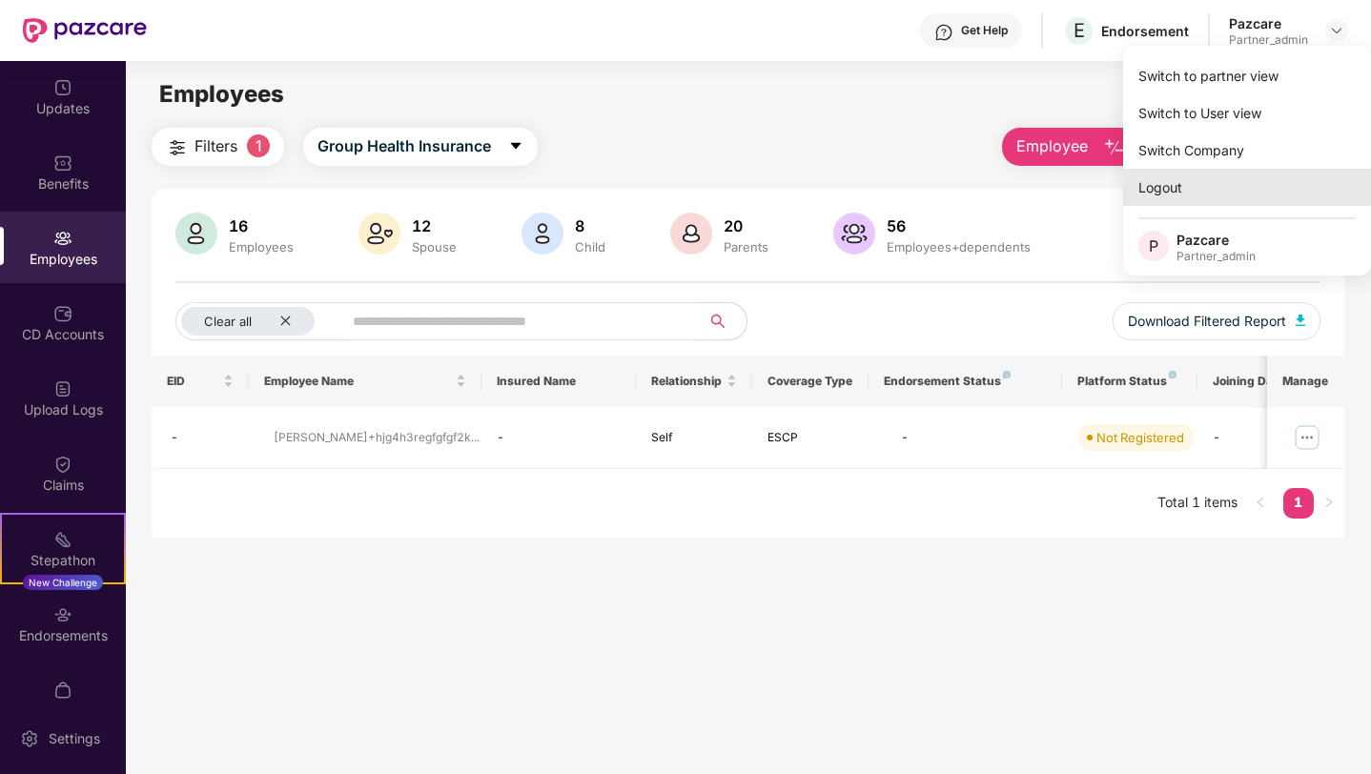
click at [1173, 186] on div "Logout" at bounding box center [1247, 187] width 248 height 37
